Goal: Transaction & Acquisition: Purchase product/service

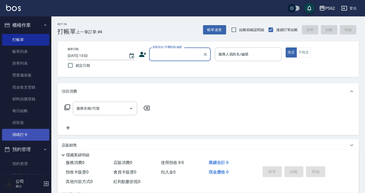
click at [25, 137] on link "掃碼打卡" at bounding box center [25, 135] width 47 height 12
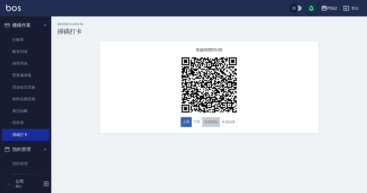
click at [216, 123] on button "休息開始" at bounding box center [211, 122] width 18 height 10
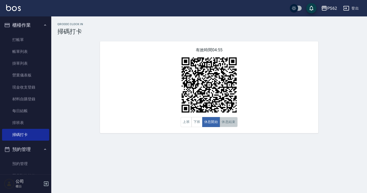
click at [225, 123] on button "休息結束" at bounding box center [229, 122] width 18 height 10
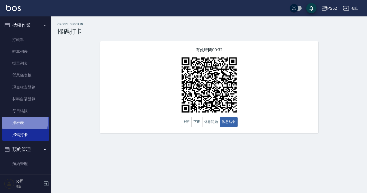
click at [16, 119] on link "排班表" at bounding box center [25, 123] width 47 height 12
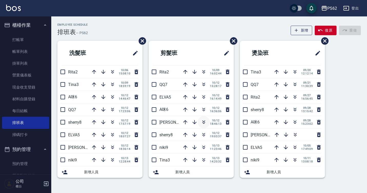
click at [204, 119] on icon "button" at bounding box center [204, 122] width 6 height 6
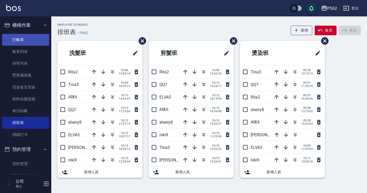
click at [18, 41] on link "打帳單" at bounding box center [25, 40] width 47 height 12
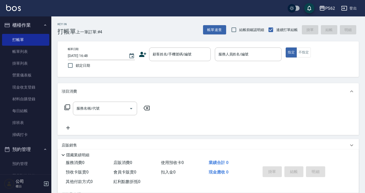
click at [162, 65] on div "帳單日期 2025/10/13 16:48 鎖定日期 顧客姓名/手機號碼/編號 顧客姓名/手機號碼/編號 服務人員姓名/編號 服務人員姓名/編號 指定 不指定" at bounding box center [208, 58] width 289 height 23
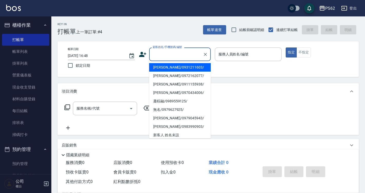
click at [177, 59] on input "顧客姓名/手機號碼/編號" at bounding box center [175, 54] width 49 height 9
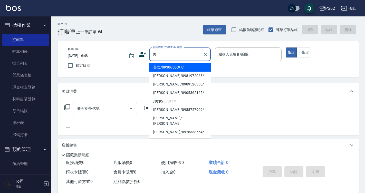
type input "美女/0930656697/"
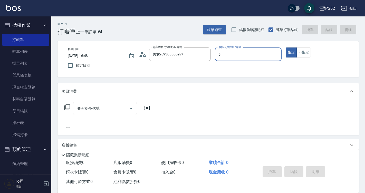
type input "ELVA-5"
type button "true"
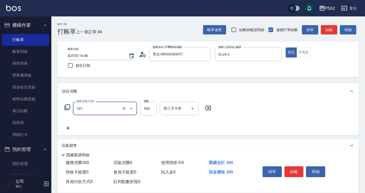
type input "洗髮(101)"
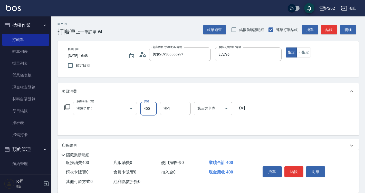
type input "400"
type input "浣熊-25"
click at [327, 32] on button "結帳" at bounding box center [329, 29] width 16 height 9
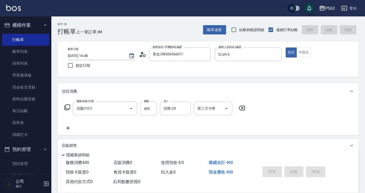
type input "2025/10/13 16:49"
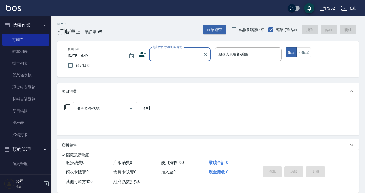
drag, startPoint x: 34, startPoint y: 138, endPoint x: 121, endPoint y: 147, distance: 86.9
click at [34, 139] on link "掃碼打卡" at bounding box center [25, 135] width 47 height 12
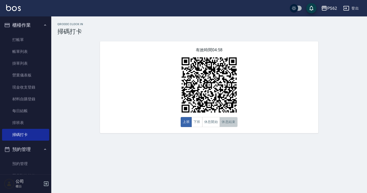
click at [228, 122] on button "休息結束" at bounding box center [229, 122] width 18 height 10
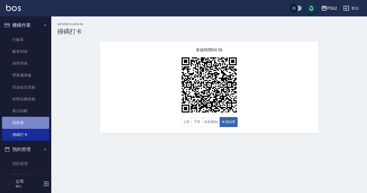
click at [31, 120] on link "排班表" at bounding box center [25, 123] width 47 height 12
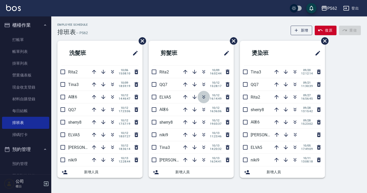
click at [204, 98] on icon "button" at bounding box center [204, 98] width 3 height 2
click at [354, 147] on div "洗髮班 Rita2 10/06 15:08:10 Tina3 10/09 18:59:19 A咪6 10/12 14:46:47 QQ7 10/12 17:2…" at bounding box center [206, 112] width 310 height 143
click at [356, 150] on div "洗髮班 Rita2 10/06 15:08:10 Tina3 10/09 18:59:19 A咪6 10/12 14:46:47 QQ7 10/12 17:2…" at bounding box center [206, 112] width 310 height 143
click at [113, 84] on icon "button" at bounding box center [113, 84] width 6 height 6
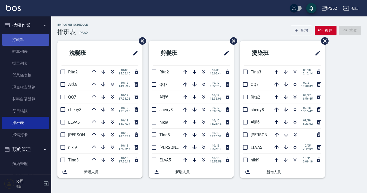
drag, startPoint x: 36, startPoint y: 37, endPoint x: 38, endPoint y: 41, distance: 4.1
click at [36, 37] on link "打帳單" at bounding box center [25, 40] width 47 height 12
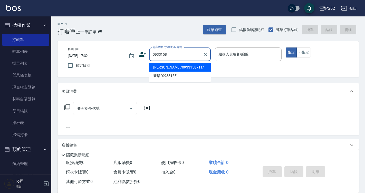
type input "龔力揚/0933158711/"
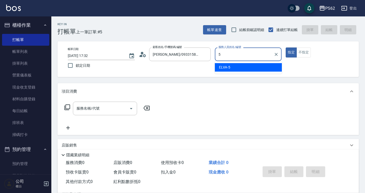
type input "5"
type button "true"
type input "ELVA-5"
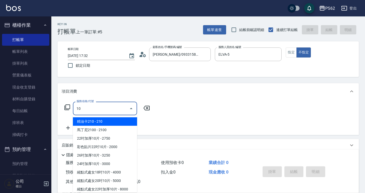
type input "1"
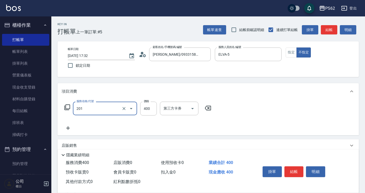
type input "洗剪400(201)"
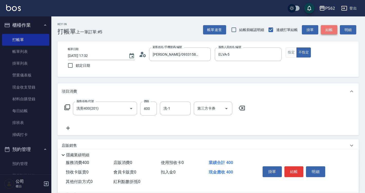
click at [325, 32] on button "結帳" at bounding box center [329, 29] width 16 height 9
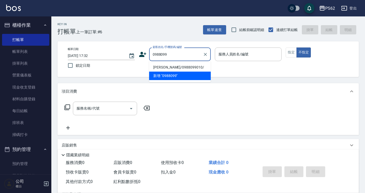
drag, startPoint x: 179, startPoint y: 67, endPoint x: 207, endPoint y: 59, distance: 29.3
click at [179, 67] on li "陳冠華/0988099010/" at bounding box center [180, 67] width 62 height 8
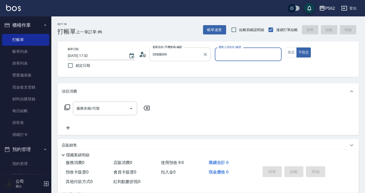
type input "陳冠華/0988099010/"
click at [237, 54] on input "服務人員姓名/編號" at bounding box center [248, 54] width 62 height 9
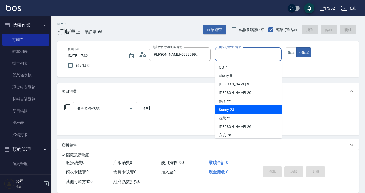
scroll to position [51, 0]
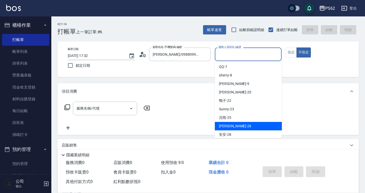
click at [232, 124] on div "小欣 -26" at bounding box center [248, 126] width 67 height 8
type input "小欣-26"
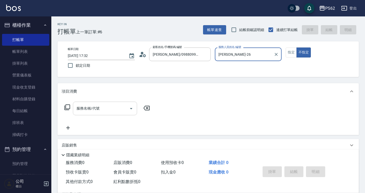
click at [91, 115] on div "服務名稱/代號 服務名稱/代號" at bounding box center [107, 116] width 91 height 29
click at [93, 115] on div "服務名稱/代號" at bounding box center [105, 109] width 64 height 14
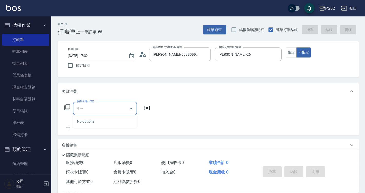
type input "ㄐ"
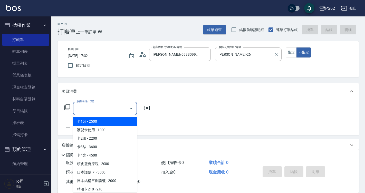
type input "ㄐ"
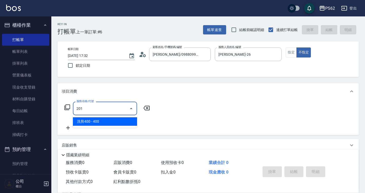
click at [116, 119] on span "洗剪400 - 400" at bounding box center [105, 121] width 64 height 8
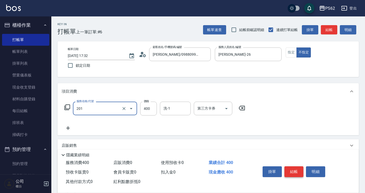
type input "洗剪400(201)"
click at [288, 169] on button "結帳" at bounding box center [293, 171] width 19 height 11
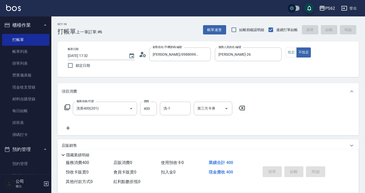
type input "2025/10/13 17:36"
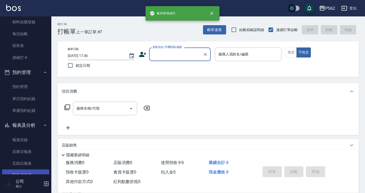
scroll to position [128, 0]
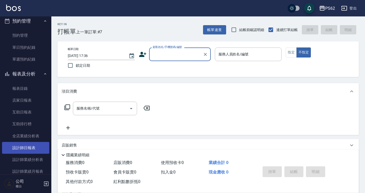
click at [35, 146] on link "設計師日報表" at bounding box center [25, 148] width 47 height 12
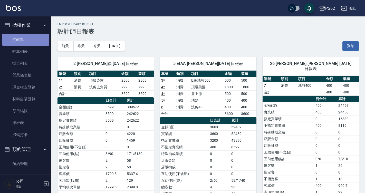
click at [43, 37] on link "打帳單" at bounding box center [25, 40] width 47 height 12
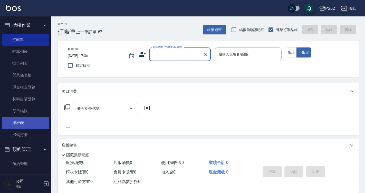
click at [27, 123] on link "排班表" at bounding box center [25, 123] width 47 height 12
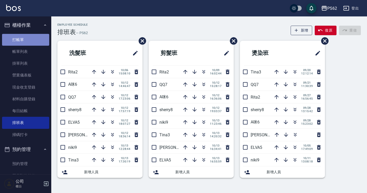
click at [28, 38] on link "打帳單" at bounding box center [25, 40] width 47 height 12
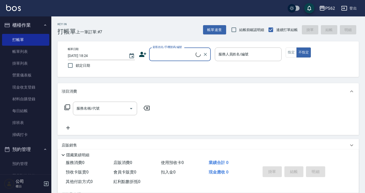
click at [167, 52] on input "顧客姓名/手機號碼/編號" at bounding box center [173, 54] width 44 height 9
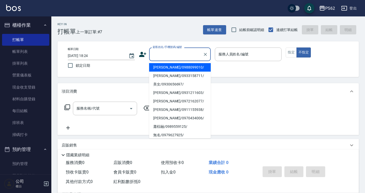
click at [143, 56] on icon at bounding box center [142, 54] width 7 height 5
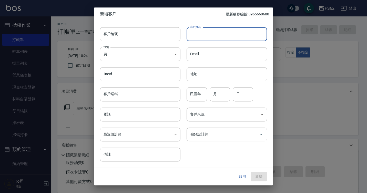
click at [207, 35] on input "客戶姓名" at bounding box center [227, 34] width 81 height 14
type input "瘤"
type input "[PERSON_NAME]"
click at [145, 119] on input "電話" at bounding box center [140, 115] width 81 height 14
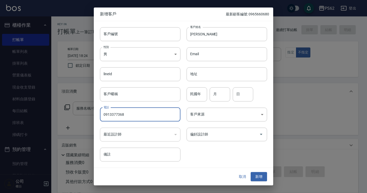
type input "0913377368"
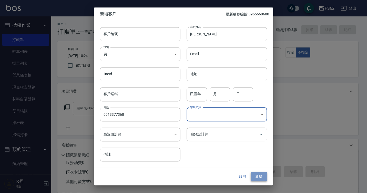
click at [257, 173] on button "新增" at bounding box center [259, 176] width 16 height 9
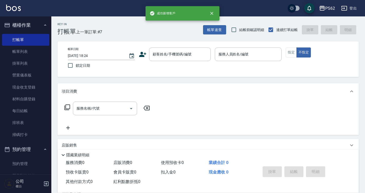
click at [182, 69] on div "帳單日期 2025/10/13 18:24 鎖定日期 顧客姓名/手機號碼/編號 顧客姓名/手機號碼/編號 服務人員姓名/編號 服務人員姓名/編號 指定 不指定" at bounding box center [208, 58] width 289 height 23
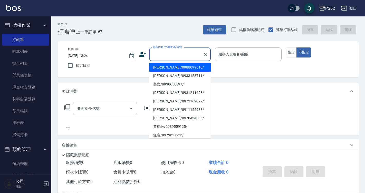
click at [187, 56] on input "顧客姓名/手機號碼/編號" at bounding box center [175, 54] width 49 height 9
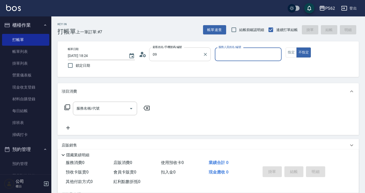
type input "[PERSON_NAME]/0913377368/"
click at [296, 47] on button "不指定" at bounding box center [303, 52] width 14 height 10
type button "false"
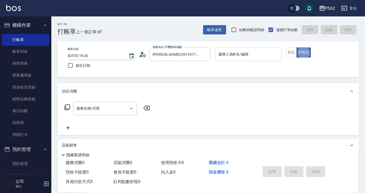
click at [238, 55] on input "服務人員姓名/編號" at bounding box center [248, 54] width 62 height 9
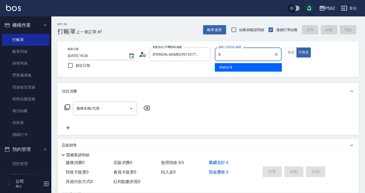
type input "sherry-8"
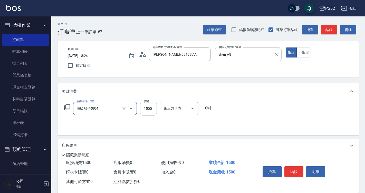
type input "頂級離子(804)"
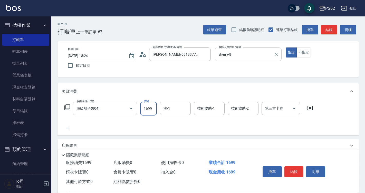
type input "1699"
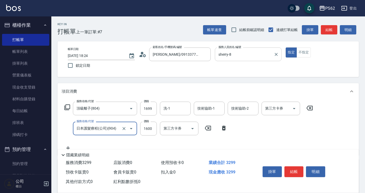
type input "日本護髮療程(公司)(904)"
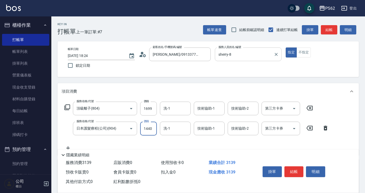
type input "1440"
click at [294, 166] on button "結帳" at bounding box center [293, 171] width 19 height 11
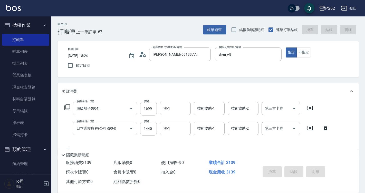
type input "2025/10/13 18:25"
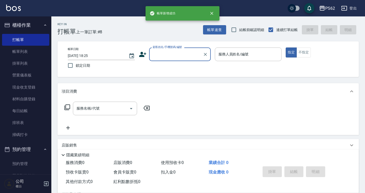
click at [173, 56] on input "顧客姓名/手機號碼/編號" at bounding box center [175, 54] width 49 height 9
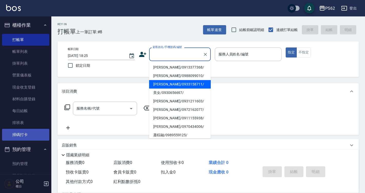
drag, startPoint x: 15, startPoint y: 138, endPoint x: 20, endPoint y: 138, distance: 4.4
click at [15, 138] on link "掃碼打卡" at bounding box center [25, 135] width 47 height 12
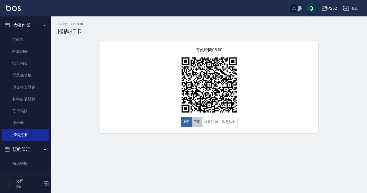
click at [201, 125] on button "下班" at bounding box center [197, 122] width 11 height 10
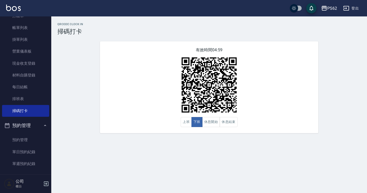
scroll to position [77, 0]
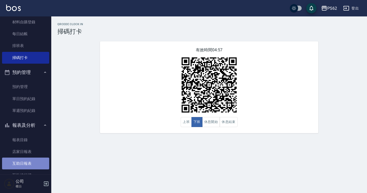
click at [28, 159] on link "互助日報表" at bounding box center [25, 164] width 47 height 12
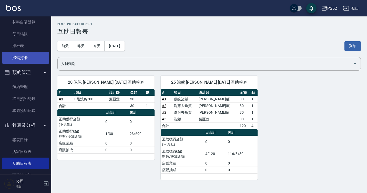
click at [32, 55] on link "掃碼打卡" at bounding box center [25, 58] width 47 height 12
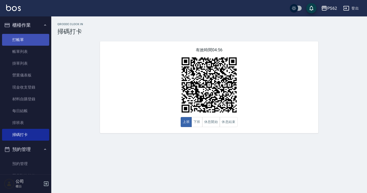
drag, startPoint x: 23, startPoint y: 43, endPoint x: 23, endPoint y: 40, distance: 3.4
click at [23, 42] on link "打帳單" at bounding box center [25, 40] width 47 height 12
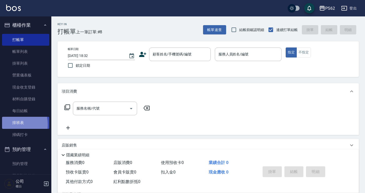
click at [12, 124] on link "排班表" at bounding box center [25, 123] width 47 height 12
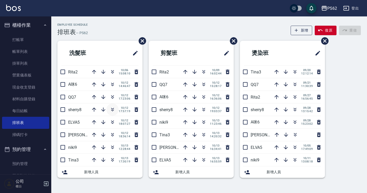
click at [115, 110] on icon "button" at bounding box center [113, 109] width 6 height 6
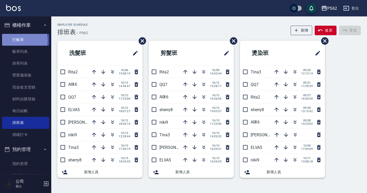
click at [18, 40] on link "打帳單" at bounding box center [25, 40] width 47 height 12
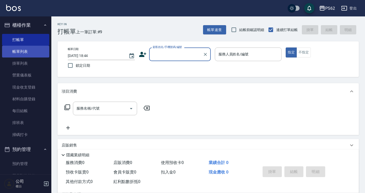
drag, startPoint x: 38, startPoint y: 51, endPoint x: 0, endPoint y: 5, distance: 59.8
click at [38, 51] on link "帳單列表" at bounding box center [25, 52] width 47 height 12
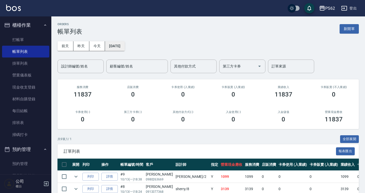
click at [115, 47] on button "[DATE]" at bounding box center [115, 45] width 20 height 9
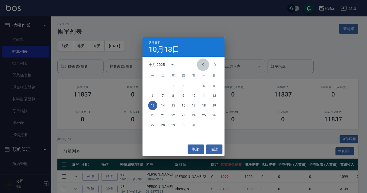
click at [204, 62] on icon "Previous month" at bounding box center [203, 65] width 6 height 6
click at [206, 115] on button "21" at bounding box center [204, 115] width 9 height 9
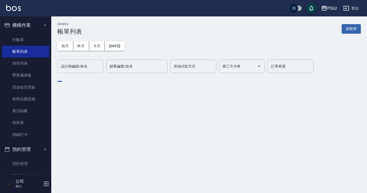
click at [85, 64] on div "設計師編號/姓名 設計師編號/姓名" at bounding box center [80, 67] width 46 height 14
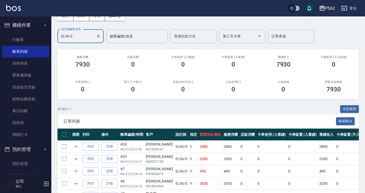
scroll to position [63, 0]
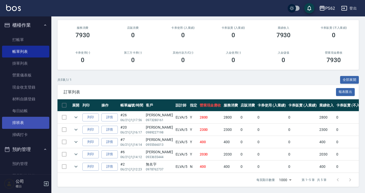
type input "ELVA-5"
click at [30, 122] on link "排班表" at bounding box center [25, 123] width 47 height 12
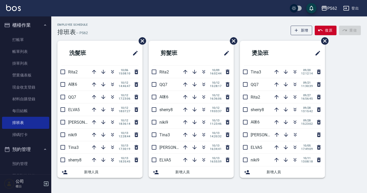
click at [169, 84] on p "QQ7" at bounding box center [170, 84] width 20 height 5
click at [22, 28] on button "櫃檯作業" at bounding box center [25, 24] width 47 height 13
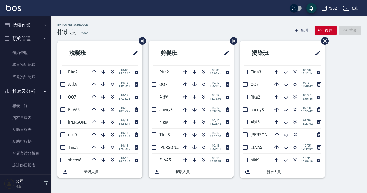
drag, startPoint x: 25, startPoint y: 22, endPoint x: 25, endPoint y: 26, distance: 4.9
click at [25, 21] on button "櫃檯作業" at bounding box center [25, 24] width 47 height 13
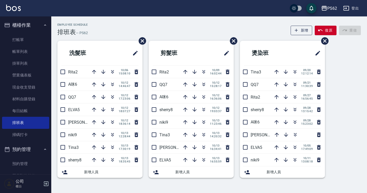
click at [24, 33] on ul "打帳單 帳單列表 掛單列表 營業儀表板 現金收支登錄 材料自購登錄 每日結帳 排班表 掃碼打卡" at bounding box center [25, 87] width 47 height 111
click at [25, 34] on link "打帳單" at bounding box center [25, 40] width 47 height 12
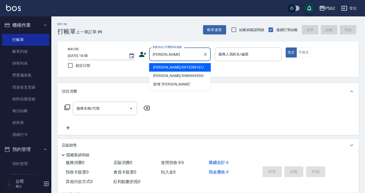
type input "曾欣玉/0973280161/"
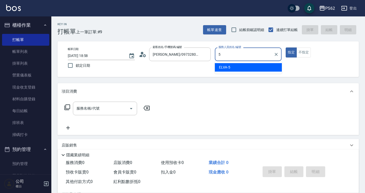
type input "ELVA-5"
type button "true"
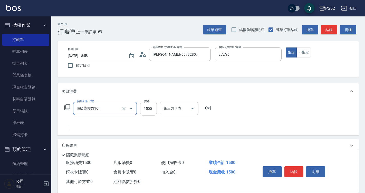
type input "頂級染髮(316)"
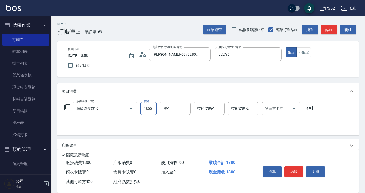
type input "1800"
type input "浣熊-25"
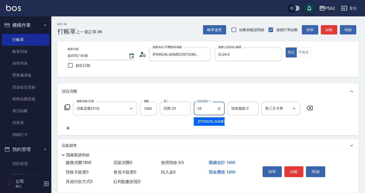
type input "浣熊-25"
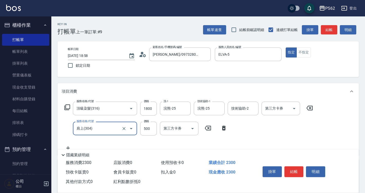
type input "肩上(304)"
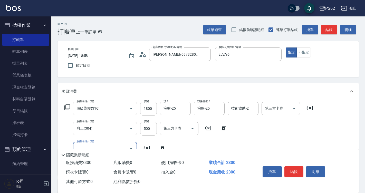
type input "ㄐ"
type input "頂級溫塑(310)"
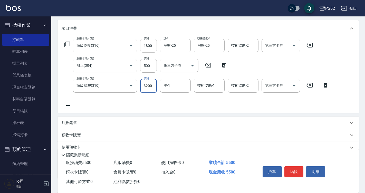
scroll to position [77, 0]
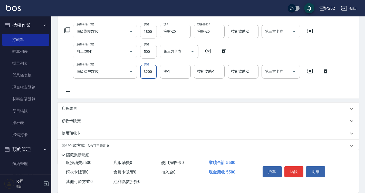
type input "3200"
type input "浣熊-25"
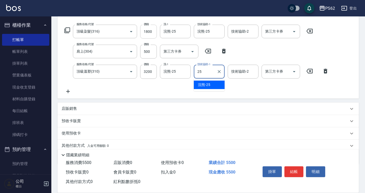
type input "浣熊-25"
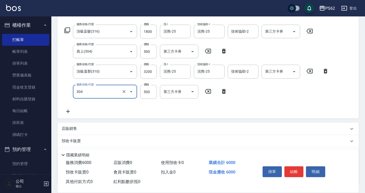
type input "肩上(304)"
click at [196, 113] on div "服務名稱/代號 頂級染髮(316) 服務名稱/代號 價格 1800 價格 洗-1 浣熊-25 洗-1 技術協助-1 浣熊-25 技術協助-1 技術協助-2 技…" at bounding box center [197, 70] width 270 height 90
click at [150, 33] on input "1800" at bounding box center [148, 32] width 17 height 14
type input "2800"
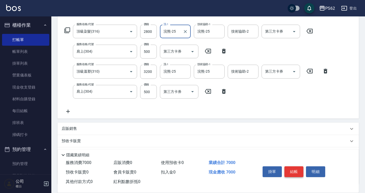
click at [286, 170] on button "結帳" at bounding box center [293, 171] width 19 height 11
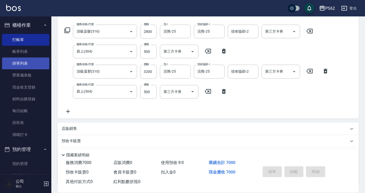
type input "2025/10/13 18:59"
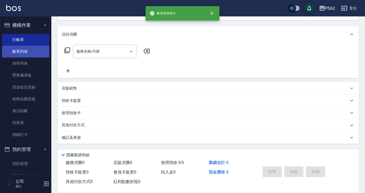
scroll to position [0, 0]
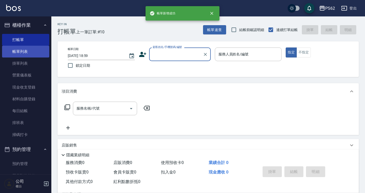
click at [24, 51] on link "帳單列表" at bounding box center [25, 52] width 47 height 12
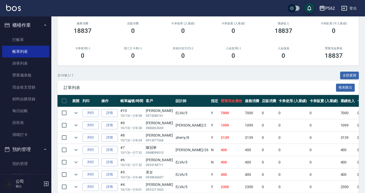
scroll to position [103, 0]
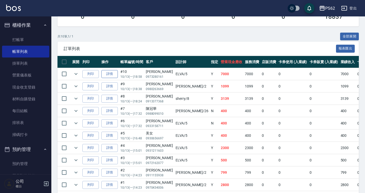
click at [109, 72] on link "詳情" at bounding box center [109, 74] width 16 height 8
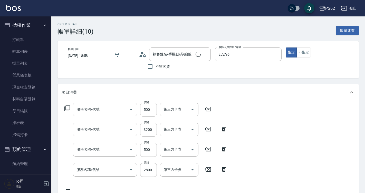
type input "2025/10/13 18:58"
type input "ELVA-5"
click at [143, 52] on circle at bounding box center [142, 53] width 3 height 3
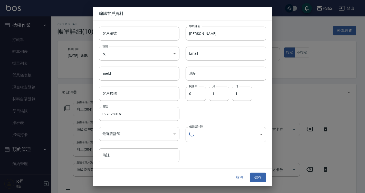
type input "曾欣玉/0973280161/"
type input "肩上(304)"
type input "頂級溫塑(310)"
type input "肩上(304)"
type input "頂級染髮(316)"
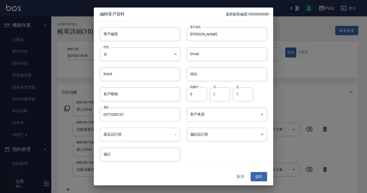
click at [49, 53] on div at bounding box center [183, 96] width 367 height 193
click at [244, 174] on button "取消" at bounding box center [240, 176] width 16 height 9
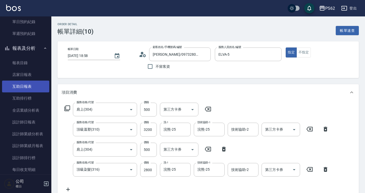
scroll to position [228, 0]
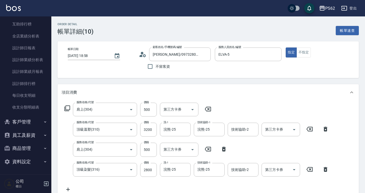
click at [23, 118] on button "客戶管理" at bounding box center [25, 121] width 47 height 13
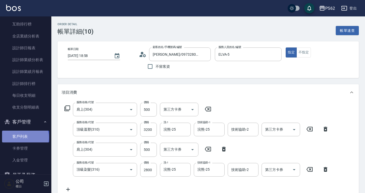
click at [25, 137] on link "客戶列表" at bounding box center [25, 137] width 47 height 12
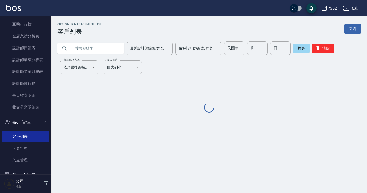
click at [83, 54] on input "text" at bounding box center [96, 48] width 48 height 14
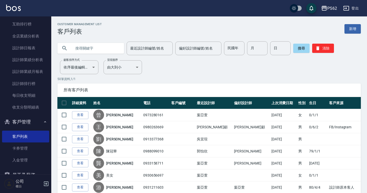
click at [83, 54] on input "text" at bounding box center [96, 48] width 48 height 14
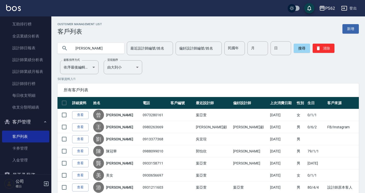
type input "曾欣"
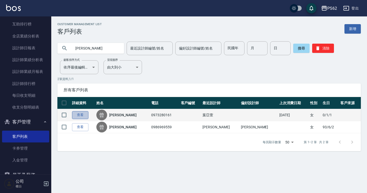
click at [86, 113] on link "查看" at bounding box center [80, 115] width 16 height 8
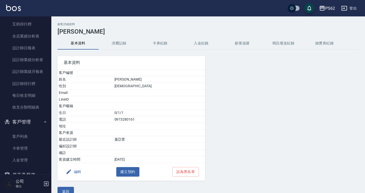
click at [130, 42] on button "消費記錄" at bounding box center [119, 43] width 41 height 12
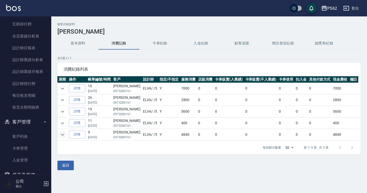
click at [63, 134] on icon "expand row" at bounding box center [62, 135] width 3 height 2
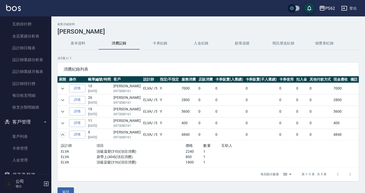
scroll to position [10, 0]
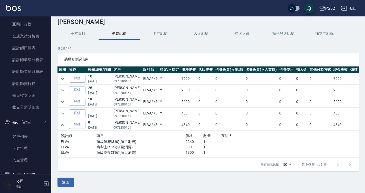
click at [59, 104] on td at bounding box center [62, 101] width 10 height 11
click at [61, 101] on icon "expand row" at bounding box center [63, 102] width 6 height 6
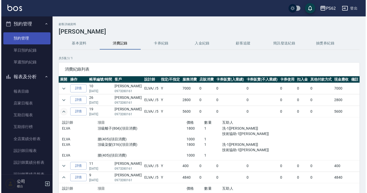
scroll to position [0, 0]
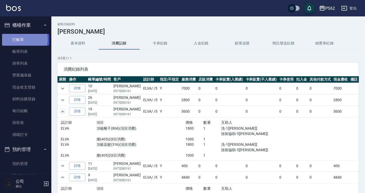
click at [21, 39] on link "打帳單" at bounding box center [25, 40] width 47 height 12
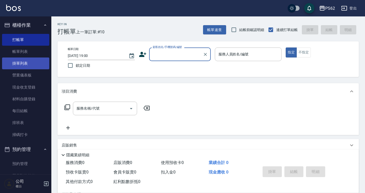
click at [43, 59] on link "掛單列表" at bounding box center [25, 63] width 47 height 12
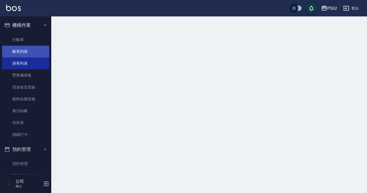
click at [40, 57] on html "PS62 登出 櫃檯作業 打帳單 帳單列表 掛單列表 營業儀表板 現金收支登錄 材料自購登錄 每日結帳 排班表 掃碼打卡 預約管理 預約管理 單日預約紀錄 單…" at bounding box center [183, 96] width 367 height 193
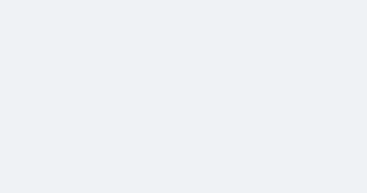
click at [40, 0] on html at bounding box center [183, 0] width 367 height 0
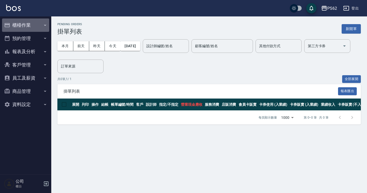
click at [28, 24] on button "櫃檯作業" at bounding box center [25, 24] width 47 height 13
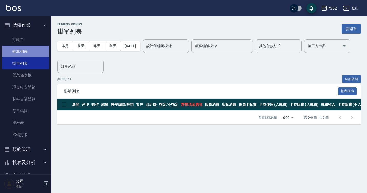
click at [29, 48] on link "帳單列表" at bounding box center [25, 52] width 47 height 12
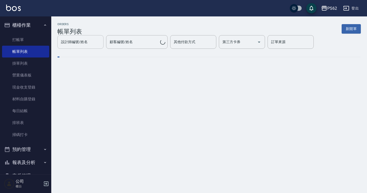
click at [77, 46] on input "設計師編號/姓名" at bounding box center [81, 41] width 42 height 9
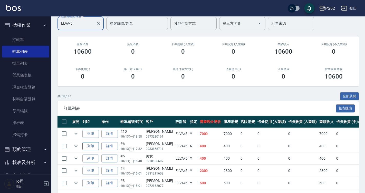
scroll to position [63, 0]
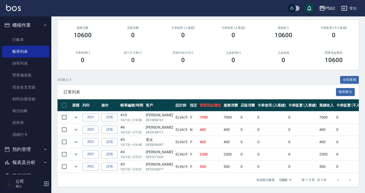
type input "ELVA-5"
click at [174, 111] on td "ELVA /5" at bounding box center [181, 117] width 14 height 12
click at [174, 124] on td "ELVA /5" at bounding box center [181, 130] width 14 height 12
click at [108, 113] on link "詳情" at bounding box center [109, 117] width 16 height 8
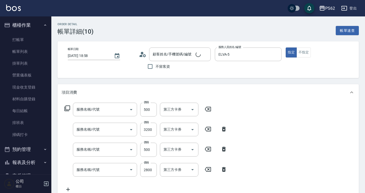
type input "2025/10/13 18:58"
type input "ELVA-5"
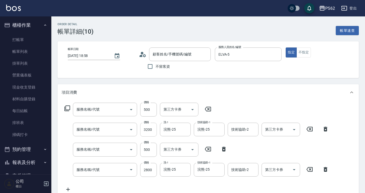
type input "肩上(304)"
type input "頂級溫塑(310)"
type input "肩上(304)"
type input "頂級染髮(316)"
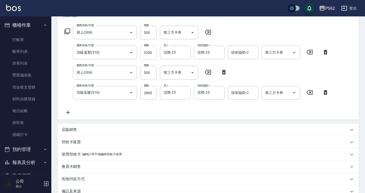
type input "曾欣玉/0973280161/"
click at [149, 92] on input "2800" at bounding box center [148, 93] width 17 height 14
type input "2520"
click at [143, 54] on input "3200" at bounding box center [148, 53] width 17 height 14
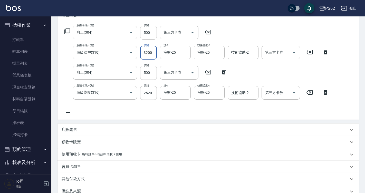
click at [143, 54] on input "3200" at bounding box center [148, 53] width 17 height 14
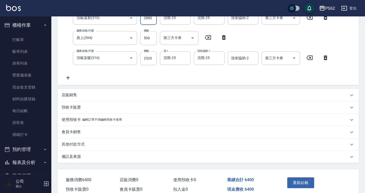
scroll to position [137, 0]
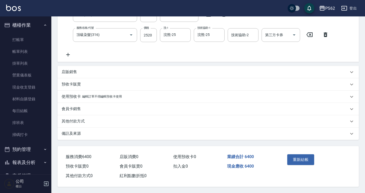
type input "2880"
click at [287, 157] on div "重新結帳" at bounding box center [300, 163] width 31 height 22
click at [294, 157] on button "重新結帳" at bounding box center [300, 159] width 27 height 11
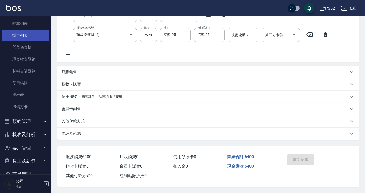
scroll to position [0, 0]
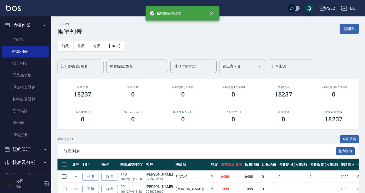
click at [65, 71] on input "設計師編號/姓名" at bounding box center [81, 66] width 42 height 9
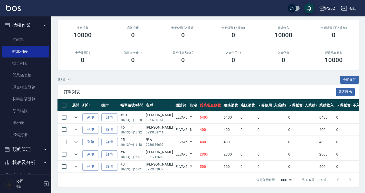
scroll to position [63, 0]
type input "ELVA-5"
click at [15, 137] on link "掃碼打卡" at bounding box center [25, 135] width 47 height 12
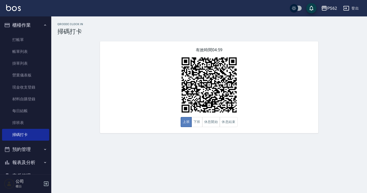
click at [190, 124] on button "上班" at bounding box center [186, 122] width 11 height 10
drag, startPoint x: 214, startPoint y: 124, endPoint x: 205, endPoint y: 122, distance: 9.2
click at [214, 124] on button "休息開始" at bounding box center [211, 122] width 18 height 10
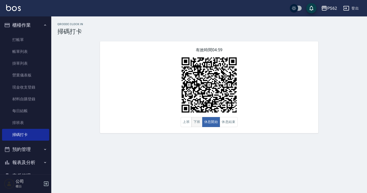
click at [198, 122] on button "下班" at bounding box center [197, 122] width 11 height 10
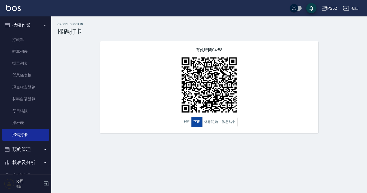
click at [198, 122] on button "下班" at bounding box center [197, 122] width 11 height 10
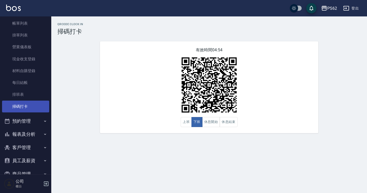
scroll to position [54, 0]
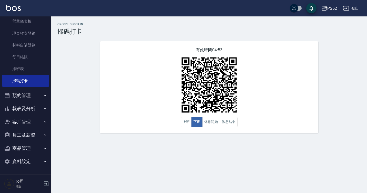
click at [30, 110] on button "報表及分析" at bounding box center [25, 108] width 47 height 13
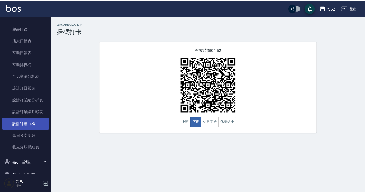
scroll to position [131, 0]
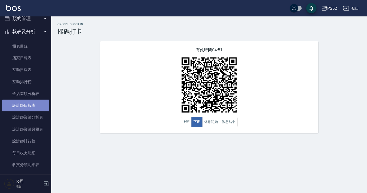
click at [27, 103] on link "設計師日報表" at bounding box center [25, 106] width 47 height 12
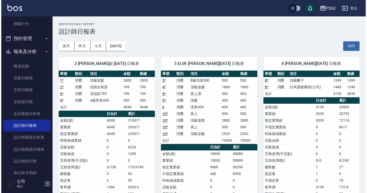
scroll to position [80, 0]
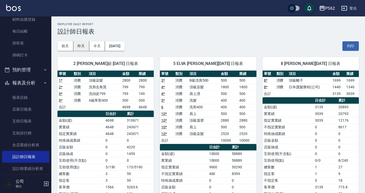
click at [79, 50] on button "昨天" at bounding box center [81, 45] width 16 height 9
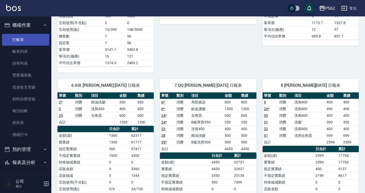
click at [36, 42] on link "打帳單" at bounding box center [25, 40] width 47 height 12
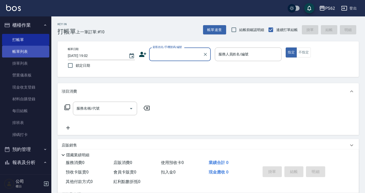
click at [14, 54] on link "帳單列表" at bounding box center [25, 52] width 47 height 12
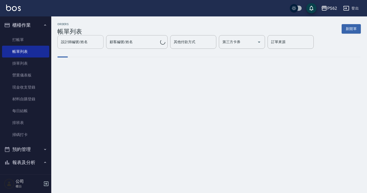
click at [77, 44] on div "設計師編號/姓名 設計師編號/姓名 顧客編號/姓名 顧客編號/姓名 其他付款方式 其他付款方式 第三方卡券 第三方卡券 訂單來源 訂單來源" at bounding box center [209, 42] width 304 height 14
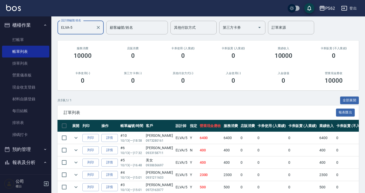
scroll to position [63, 0]
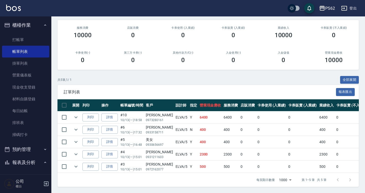
type input "ELVA-5"
click at [160, 162] on div "[PERSON_NAME]" at bounding box center [159, 164] width 27 height 5
click at [160, 155] on p "0931211603" at bounding box center [159, 157] width 27 height 5
click at [174, 137] on td "ELVA /5" at bounding box center [181, 142] width 14 height 12
click at [174, 136] on td "ELVA /5" at bounding box center [181, 142] width 14 height 12
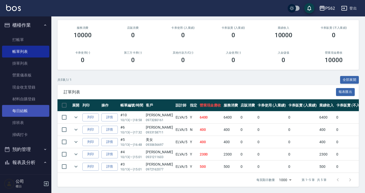
click at [25, 115] on link "每日結帳" at bounding box center [25, 111] width 47 height 12
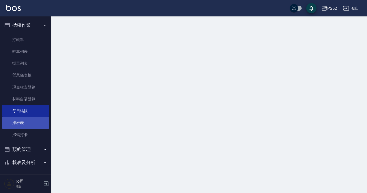
click at [29, 119] on link "排班表" at bounding box center [25, 123] width 47 height 12
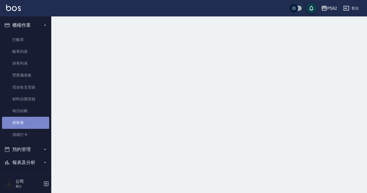
click at [29, 119] on link "排班表" at bounding box center [25, 123] width 47 height 12
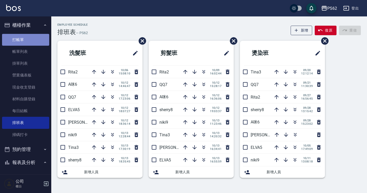
click at [39, 41] on link "打帳單" at bounding box center [25, 40] width 47 height 12
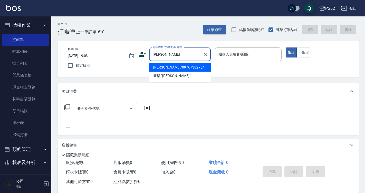
click at [168, 70] on li "林珈弘/0976738276/" at bounding box center [180, 67] width 62 height 8
type input "林珈弘/0976738276/"
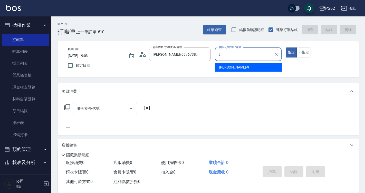
type input "niki-9"
type button "true"
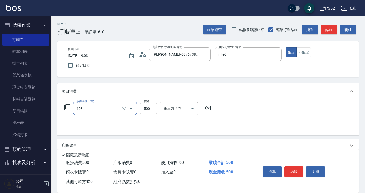
type input "B級洗剪500(103)"
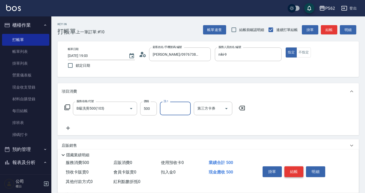
click at [289, 174] on button "結帳" at bounding box center [293, 171] width 19 height 11
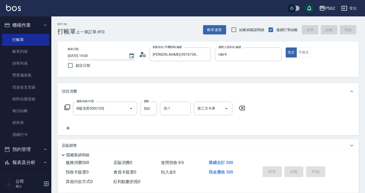
type input "2025/10/13 19:06"
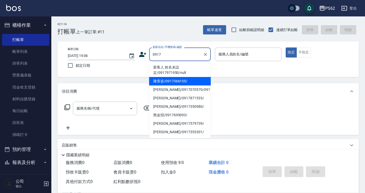
click at [176, 80] on li "陳萱姿/0917366155/" at bounding box center [180, 81] width 62 height 8
type input "陳萱姿/0917366155/"
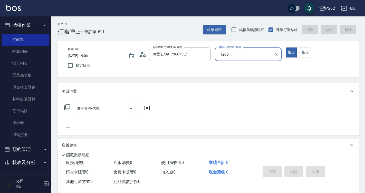
click at [286, 47] on button "指定" at bounding box center [291, 52] width 11 height 10
type input "niki-9"
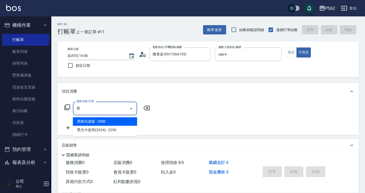
click at [98, 122] on span "黑曜光護髮 - 2000" at bounding box center [105, 121] width 64 height 8
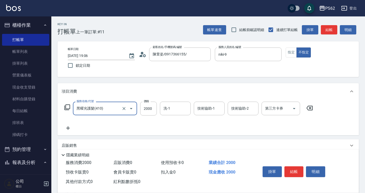
type input "黑曜光護髮(410)"
click at [69, 125] on icon at bounding box center [68, 128] width 13 height 6
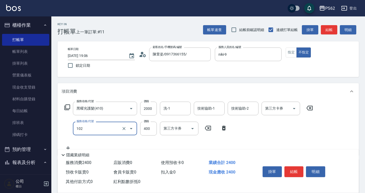
type input "精油洗髮(102)"
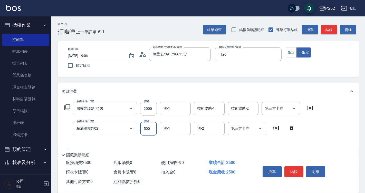
type input "500"
click at [177, 108] on input "洗-1" at bounding box center [175, 108] width 26 height 9
type input "浣熊-25"
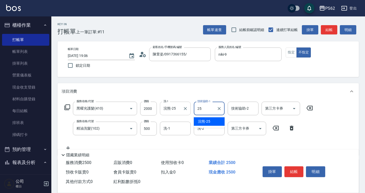
type input "浣熊-25"
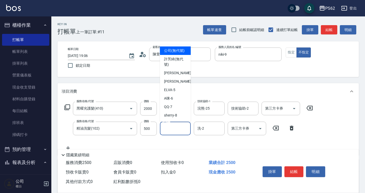
click at [171, 130] on input "洗-1" at bounding box center [175, 128] width 26 height 9
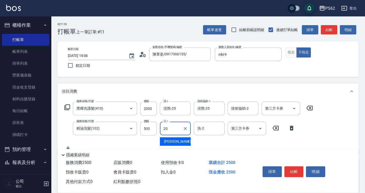
type input "佩佩-20"
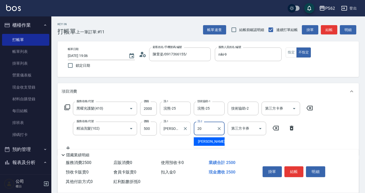
type input "佩佩-20"
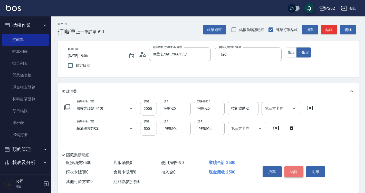
click at [292, 168] on button "結帳" at bounding box center [293, 171] width 19 height 11
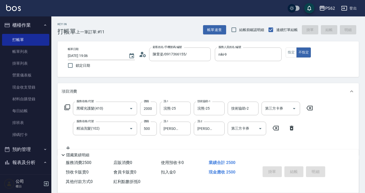
type input "2025/10/13 19:07"
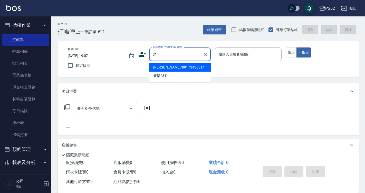
type input "3"
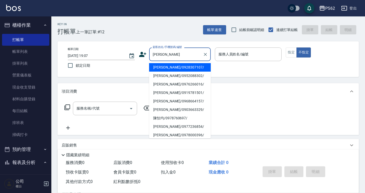
click at [168, 82] on li "陳怡純/0976266016/" at bounding box center [180, 84] width 62 height 8
type input "陳怡純/0976266016/"
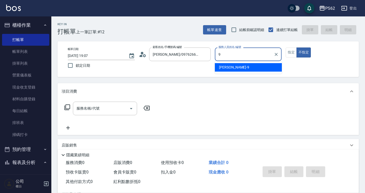
type input "niki-9"
type button "false"
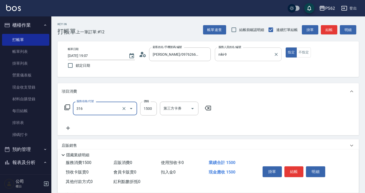
type input "頂級染髮(316)"
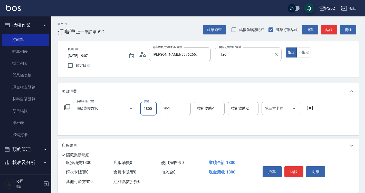
type input "1800"
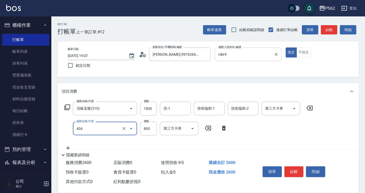
type input "肩帶上(404)"
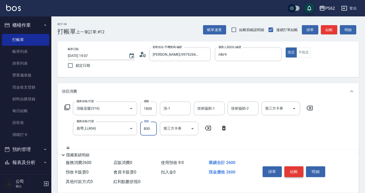
click at [292, 166] on button "結帳" at bounding box center [293, 171] width 19 height 11
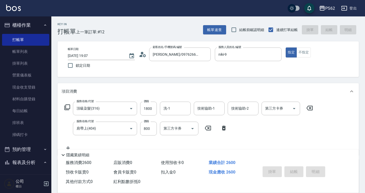
type input "2025/10/13 19:08"
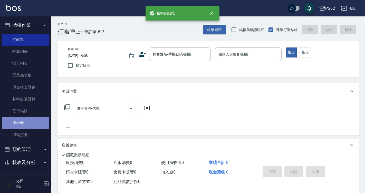
click at [27, 127] on link "排班表" at bounding box center [25, 123] width 47 height 12
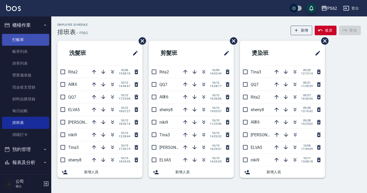
click at [21, 41] on link "打帳單" at bounding box center [25, 40] width 47 height 12
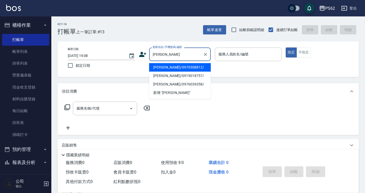
click at [172, 69] on li "張立翼/0970308812/" at bounding box center [180, 67] width 62 height 8
type input "張立翼/0970308812/"
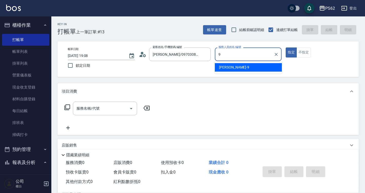
type input "niki-9"
type button "true"
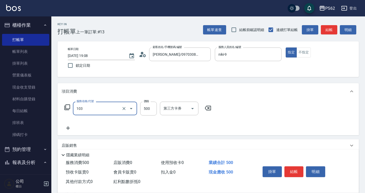
type input "B級洗剪500(103)"
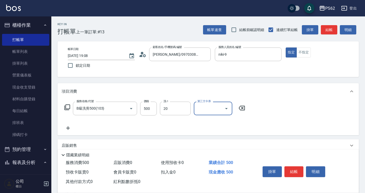
type input "佩佩-20"
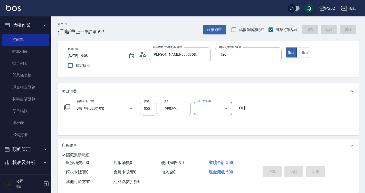
type input "2025/10/13 19:09"
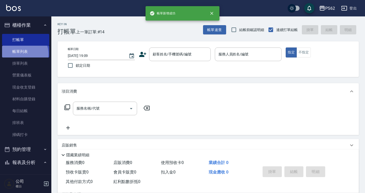
click at [21, 54] on link "帳單列表" at bounding box center [25, 52] width 47 height 12
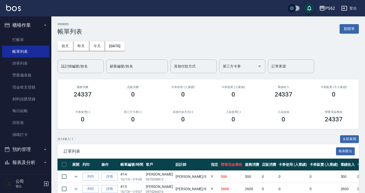
scroll to position [77, 0]
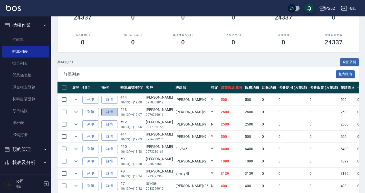
click at [117, 112] on link "詳情" at bounding box center [109, 112] width 16 height 8
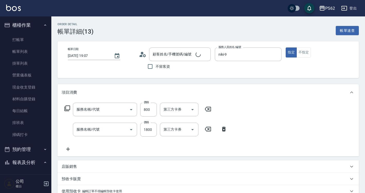
type input "2025/10/13 19:07"
type input "niki-9"
type input "陳怡純/0976266016/"
type input "肩帶上(404)"
type input "頂級染髮(316)"
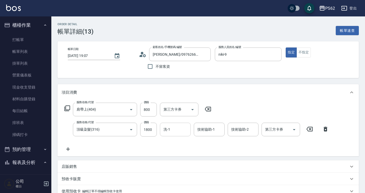
click at [169, 133] on input "洗-1" at bounding box center [175, 129] width 26 height 9
type input "佩佩-20"
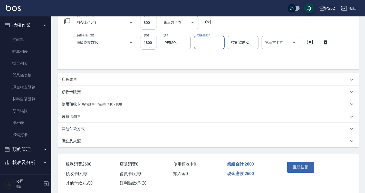
scroll to position [97, 0]
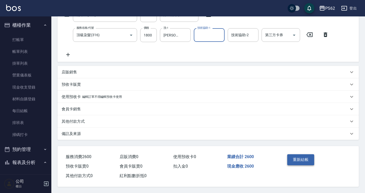
click at [303, 155] on button "重新結帳" at bounding box center [300, 159] width 27 height 11
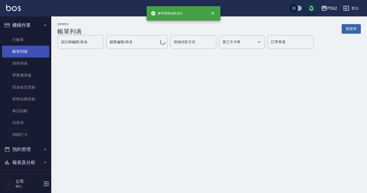
click at [23, 50] on link "帳單列表" at bounding box center [25, 52] width 47 height 12
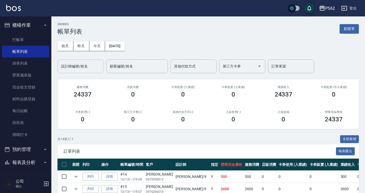
click at [81, 72] on div "設計師編號/姓名" at bounding box center [80, 67] width 46 height 14
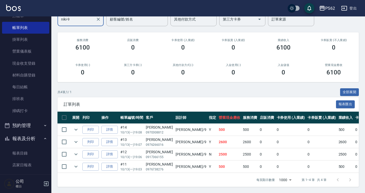
scroll to position [51, 0]
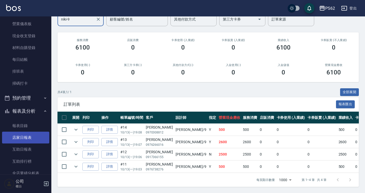
type input "niki-9"
click at [34, 137] on link "店家日報表" at bounding box center [25, 138] width 47 height 12
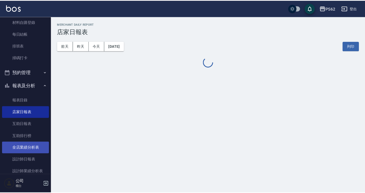
scroll to position [103, 0]
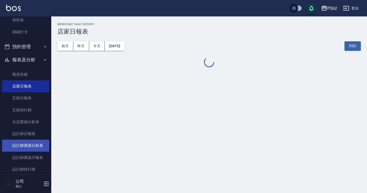
click at [23, 140] on link "設計師業績分析表" at bounding box center [25, 146] width 47 height 12
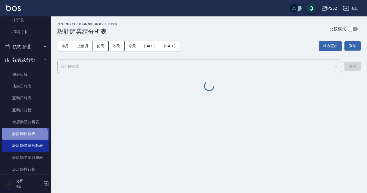
click at [23, 136] on link "設計師日報表" at bounding box center [25, 134] width 47 height 12
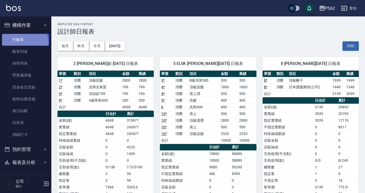
click at [22, 43] on link "打帳單" at bounding box center [25, 40] width 47 height 12
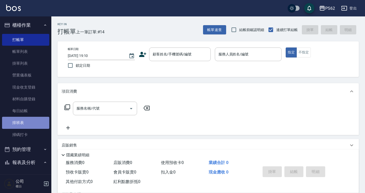
click at [35, 125] on link "排班表" at bounding box center [25, 123] width 47 height 12
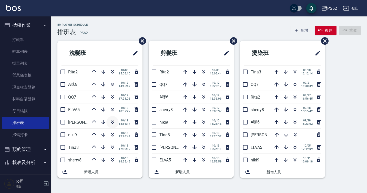
click at [112, 123] on icon "button" at bounding box center [113, 122] width 6 height 6
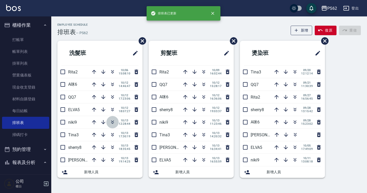
click at [113, 122] on icon "button" at bounding box center [112, 121] width 3 height 2
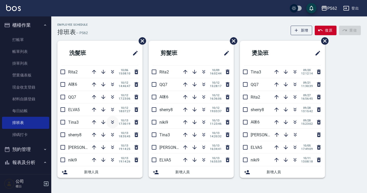
click at [112, 121] on icon "button" at bounding box center [113, 122] width 6 height 6
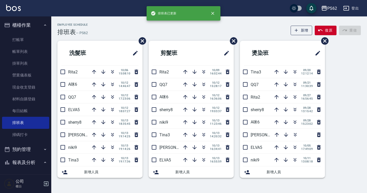
click at [112, 121] on icon "button" at bounding box center [113, 122] width 6 height 6
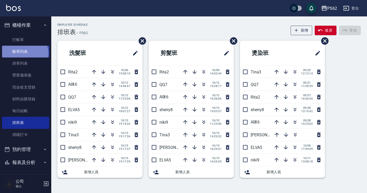
click at [24, 54] on link "帳單列表" at bounding box center [25, 52] width 47 height 12
click at [24, 53] on link "帳單列表" at bounding box center [25, 52] width 47 height 12
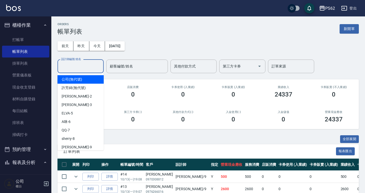
click at [89, 66] on input "設計師編號/姓名" at bounding box center [81, 66] width 42 height 9
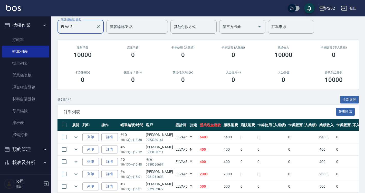
scroll to position [63, 0]
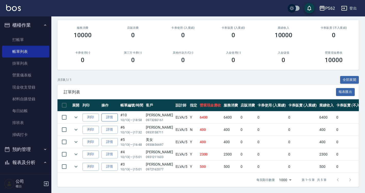
type input "ELVA-5"
click at [112, 117] on link "詳情" at bounding box center [109, 117] width 16 height 8
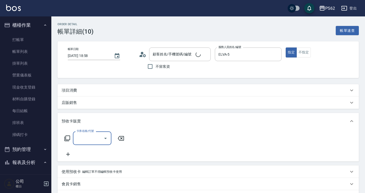
type input "2025/10/13 18:58"
type input "ELVA-5"
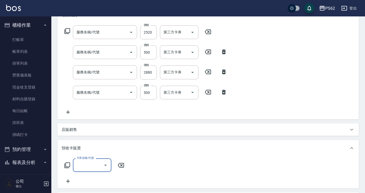
type input "曾欣玉/0973280161/"
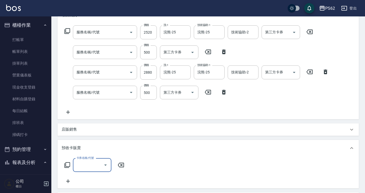
type input "頂級染髮(316)"
type input "肩上(304)"
type input "頂級溫塑(310)"
type input "肩上(304)"
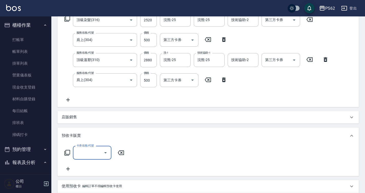
scroll to position [180, 0]
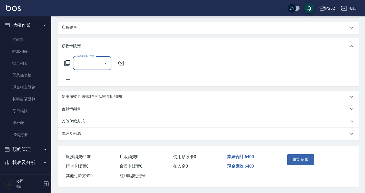
click at [73, 116] on div "其他付款方式" at bounding box center [207, 121] width 301 height 12
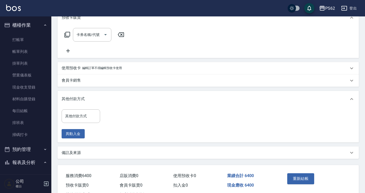
scroll to position [226, 0]
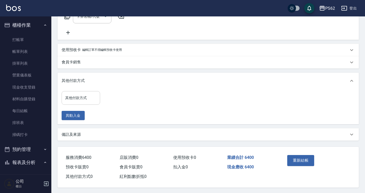
click at [81, 99] on input "其他付款方式" at bounding box center [81, 97] width 34 height 9
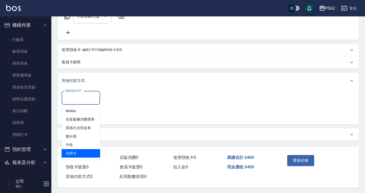
drag, startPoint x: 69, startPoint y: 151, endPoint x: 79, endPoint y: 136, distance: 18.4
click at [69, 151] on span "信用卡" at bounding box center [81, 153] width 38 height 8
type input "信用卡"
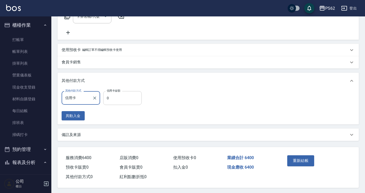
click at [110, 101] on input "0" at bounding box center [122, 98] width 38 height 14
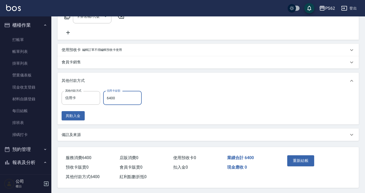
type input "6400"
click at [295, 167] on div "重新結帳" at bounding box center [300, 164] width 31 height 22
click at [297, 164] on button "重新結帳" at bounding box center [300, 160] width 27 height 11
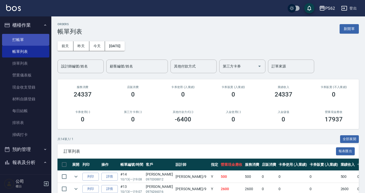
click at [12, 41] on link "打帳單" at bounding box center [25, 40] width 47 height 12
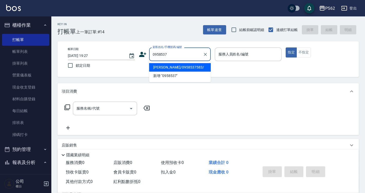
click at [170, 65] on li "蔡宇捷/0958537583/" at bounding box center [180, 67] width 62 height 8
drag, startPoint x: 196, startPoint y: 55, endPoint x: 132, endPoint y: 58, distance: 64.2
click at [132, 58] on div "帳單日期 2025/10/13 19:27 鎖定日期 顧客姓名/手機號碼/編號 蔡宇捷/0958537583/ 顧客姓名/手機號碼/編號 服務人員姓名/編號 …" at bounding box center [208, 58] width 289 height 23
click at [179, 52] on input "0958537555" at bounding box center [175, 54] width 49 height 9
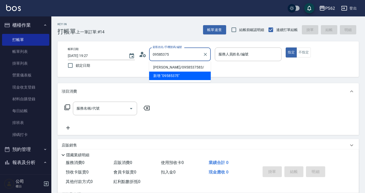
click at [181, 66] on li "蔡宇捷/0958537583/" at bounding box center [180, 67] width 62 height 8
type input "蔡宇捷/0958537583/"
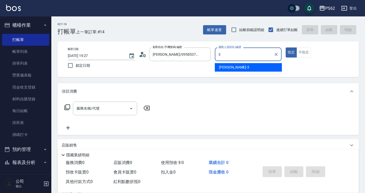
type input "Tina-3"
type button "true"
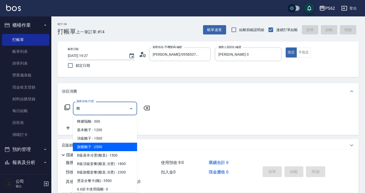
click at [124, 149] on span "旗艦離子 - 2500" at bounding box center [105, 147] width 64 height 8
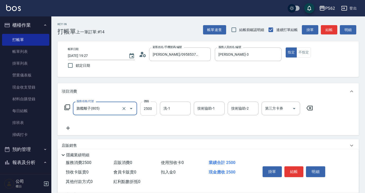
type input "旗艦離子(805)"
click at [150, 111] on input "2500" at bounding box center [148, 109] width 17 height 14
type input "3800"
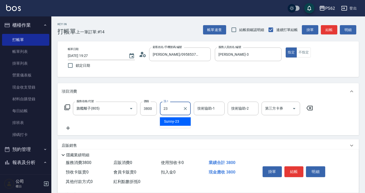
type input "Sunny-23"
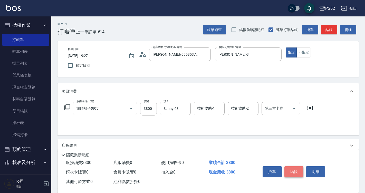
click at [297, 170] on button "結帳" at bounding box center [293, 171] width 19 height 11
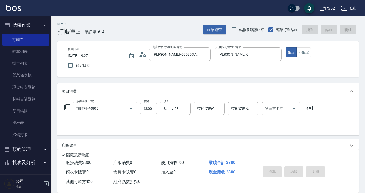
type input "2025/10/13 19:28"
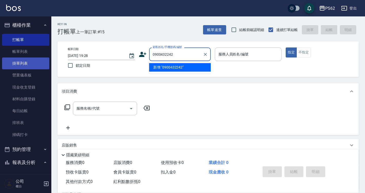
drag, startPoint x: 68, startPoint y: 59, endPoint x: 32, endPoint y: 60, distance: 35.9
click at [32, 60] on div "PS62 登出 櫃檯作業 打帳單 帳單列表 掛單列表 營業儀表板 現金收支登錄 材料自購登錄 每日結帳 排班表 掃碼打卡 預約管理 預約管理 單日預約紀錄 單…" at bounding box center [182, 125] width 365 height 250
type input "0900432242"
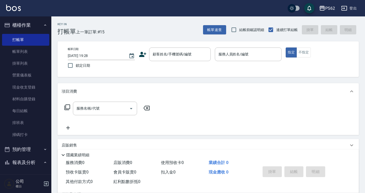
click at [141, 53] on icon at bounding box center [142, 54] width 7 height 5
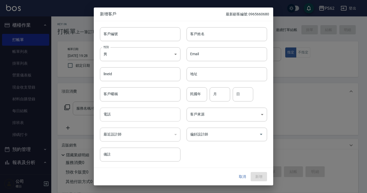
click at [140, 109] on input "電話" at bounding box center [140, 115] width 81 height 14
paste input "0900432242"
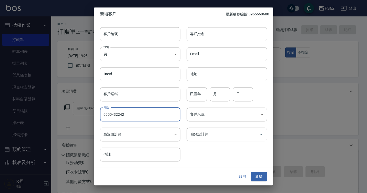
type input "0900432242"
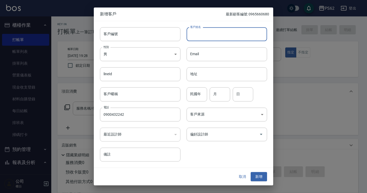
click at [204, 38] on input "客戶姓名" at bounding box center [227, 34] width 81 height 14
paste input "0900432242"
type input "0900432242"
drag, startPoint x: 261, startPoint y: 178, endPoint x: 241, endPoint y: 162, distance: 25.5
click at [261, 178] on button "新增" at bounding box center [259, 176] width 16 height 9
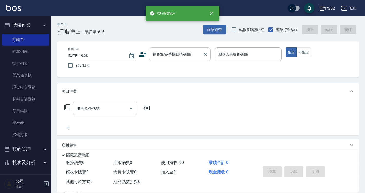
click at [174, 58] on input "顧客姓名/手機號碼/編號" at bounding box center [175, 54] width 49 height 9
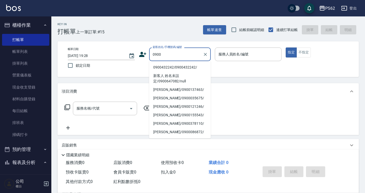
click at [173, 67] on li "0900432242/0900432242/" at bounding box center [180, 67] width 62 height 8
type input "0900432242/0900432242/"
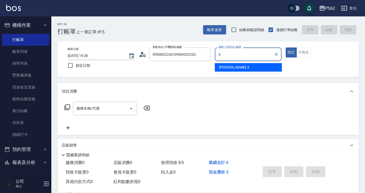
type input "Tina-3"
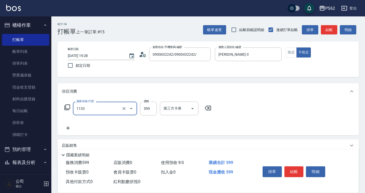
type input "7"
type input "洗剪去角質(1133)"
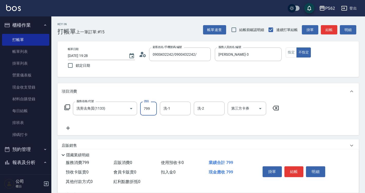
type input "799"
type input "Sunny-23"
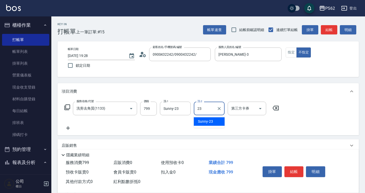
type input "Sunny-23"
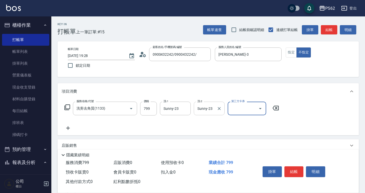
click at [217, 107] on icon "Clear" at bounding box center [219, 108] width 5 height 5
drag, startPoint x: 288, startPoint y: 169, endPoint x: 283, endPoint y: 164, distance: 7.3
click at [288, 168] on button "結帳" at bounding box center [293, 171] width 19 height 11
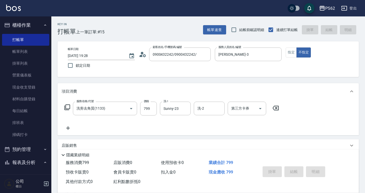
type input "2025/10/13 19:29"
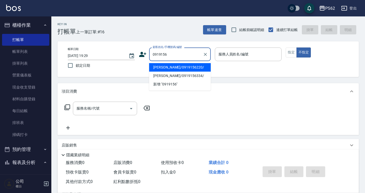
click at [178, 65] on li "謝美惠/0919156220/" at bounding box center [180, 67] width 62 height 8
type input "謝美惠/0919156220/"
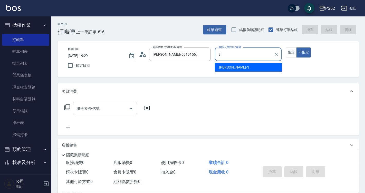
type input "Tina-3"
type button "false"
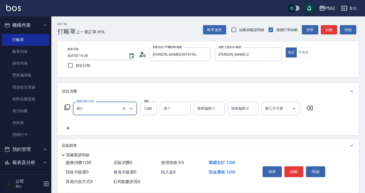
type input "一般染髮(401)"
type input "2800"
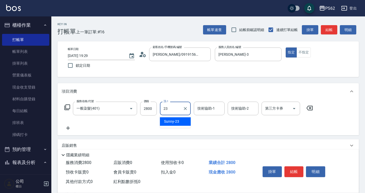
type input "Sunny-23"
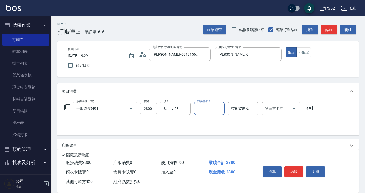
click at [293, 168] on button "結帳" at bounding box center [293, 171] width 19 height 11
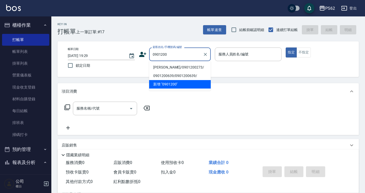
click at [178, 67] on li "謝元浩/0901200273/" at bounding box center [180, 67] width 62 height 8
type input "謝元浩/0901200273/"
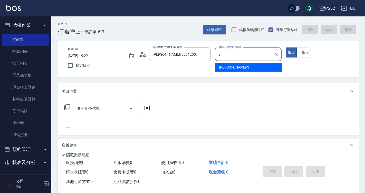
type input "Tina-3"
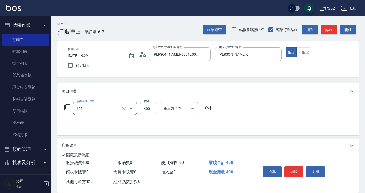
type input "A級單剪400(105)"
click at [293, 164] on div "掛單 結帳 明細" at bounding box center [293, 172] width 67 height 16
click at [294, 167] on button "結帳" at bounding box center [293, 171] width 19 height 11
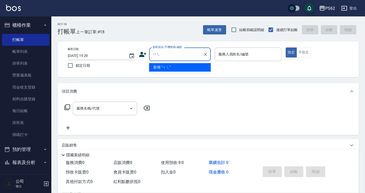
type input "妹"
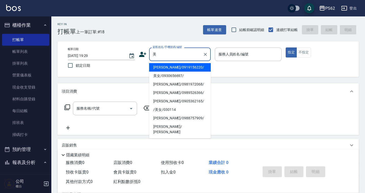
click at [179, 73] on li "美女/0930656697/" at bounding box center [180, 76] width 62 height 8
type input "美女/0930656697/"
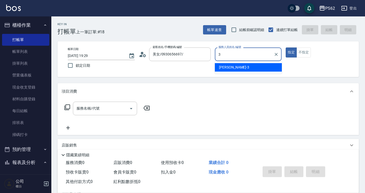
type input "Tina-3"
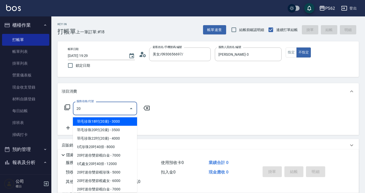
type input "2"
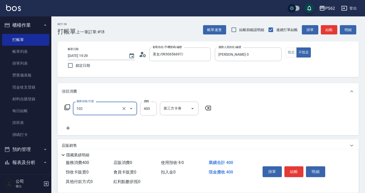
type input "精油洗髮(102)"
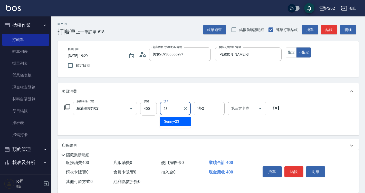
type input "Sunny-23"
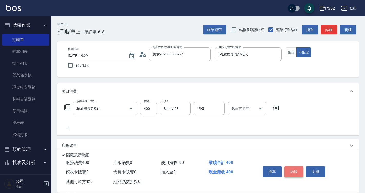
click at [290, 168] on button "結帳" at bounding box center [293, 171] width 19 height 11
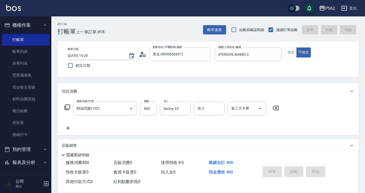
type input "2025/10/13 19:30"
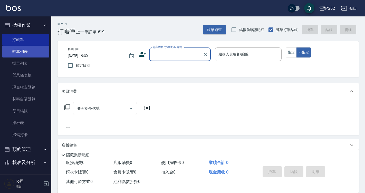
click at [23, 55] on link "帳單列表" at bounding box center [25, 52] width 47 height 12
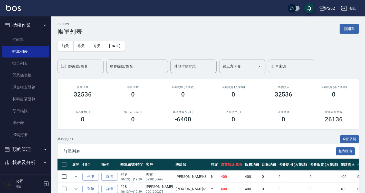
click at [85, 64] on input "設計師編號/姓名" at bounding box center [81, 66] width 42 height 9
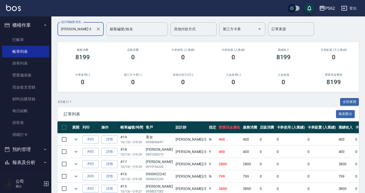
scroll to position [63, 0]
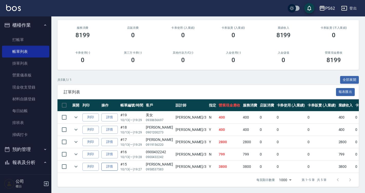
type input "Tina-3"
click at [111, 163] on link "詳情" at bounding box center [109, 167] width 16 height 8
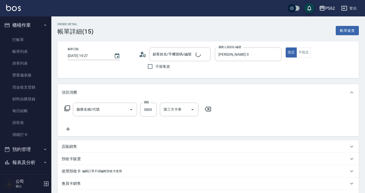
type input "2025/10/13 19:27"
type input "Tina-3"
type input "蔡宇捷/0958537583/"
type input "旗艦離子(805)"
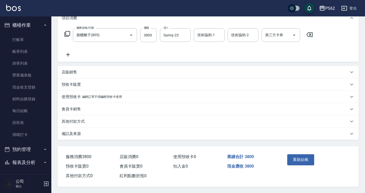
scroll to position [77, 0]
click at [76, 120] on p "其他付款方式" at bounding box center [73, 121] width 23 height 5
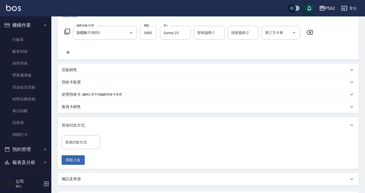
scroll to position [124, 0]
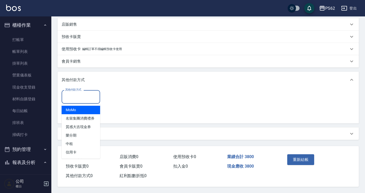
click at [82, 95] on input "其他付款方式" at bounding box center [81, 96] width 34 height 9
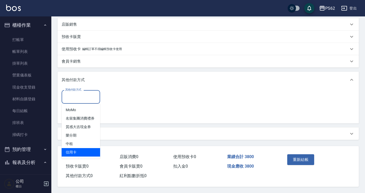
click at [82, 148] on span "信用卡" at bounding box center [81, 152] width 38 height 8
type input "信用卡"
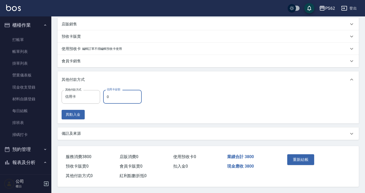
click at [118, 94] on input "0" at bounding box center [122, 97] width 38 height 14
type input "3800"
click at [302, 160] on button "重新結帳" at bounding box center [300, 159] width 27 height 11
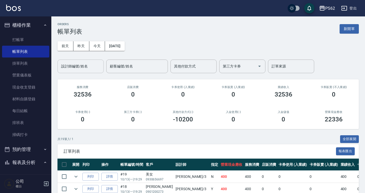
click at [82, 61] on div "設計師編號/姓名" at bounding box center [80, 67] width 46 height 14
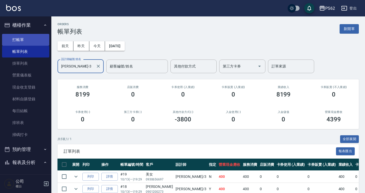
type input "Tina-3"
drag, startPoint x: 19, startPoint y: 40, endPoint x: 31, endPoint y: 40, distance: 12.3
click at [20, 40] on link "打帳單" at bounding box center [25, 40] width 47 height 12
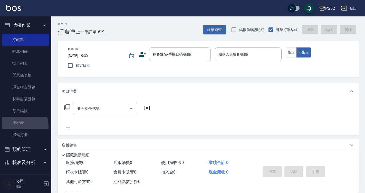
drag, startPoint x: 16, startPoint y: 126, endPoint x: 175, endPoint y: 69, distance: 169.4
click at [16, 127] on link "排班表" at bounding box center [25, 123] width 47 height 12
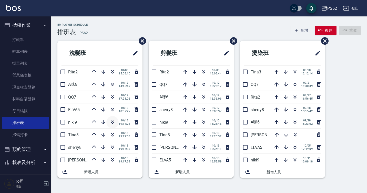
click at [113, 122] on icon "button" at bounding box center [113, 122] width 6 height 6
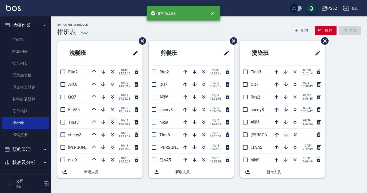
click at [111, 120] on icon "button" at bounding box center [113, 122] width 6 height 6
click at [112, 123] on icon "button" at bounding box center [112, 123] width 3 height 2
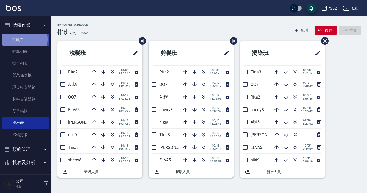
click at [19, 39] on link "打帳單" at bounding box center [25, 40] width 47 height 12
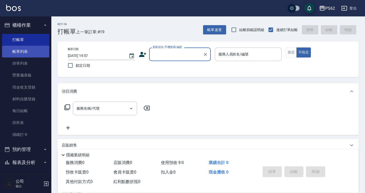
click at [5, 51] on link "帳單列表" at bounding box center [25, 52] width 47 height 12
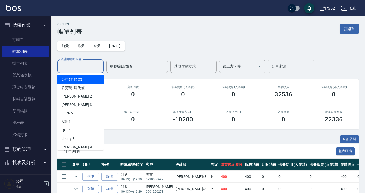
click at [87, 63] on input "設計師編號/姓名" at bounding box center [81, 66] width 42 height 9
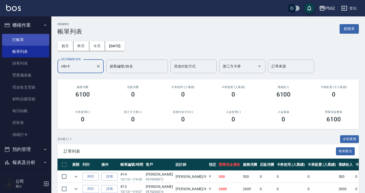
type input "niki-9"
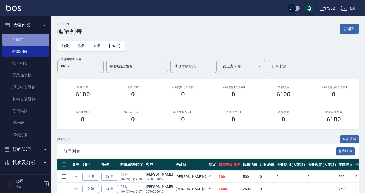
click at [34, 41] on link "打帳單" at bounding box center [25, 40] width 47 height 12
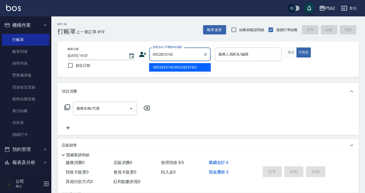
type input "0922825742/0922825742/"
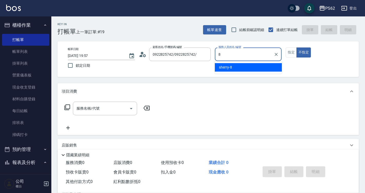
type input "sherry-8"
type button "false"
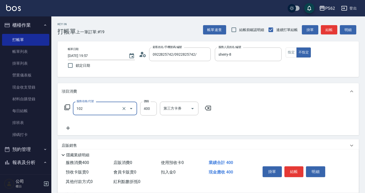
type input "精油洗髮(102)"
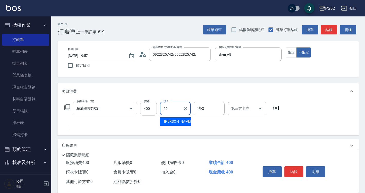
type input "佩佩-20"
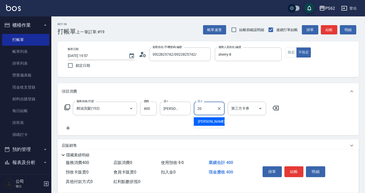
type input "佩佩-20"
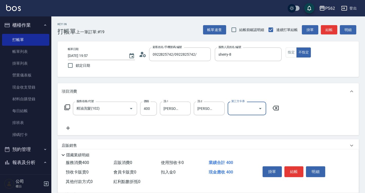
click at [297, 168] on button "結帳" at bounding box center [293, 171] width 19 height 11
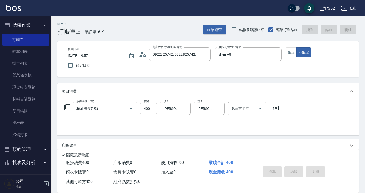
type input "2025/10/13 20:04"
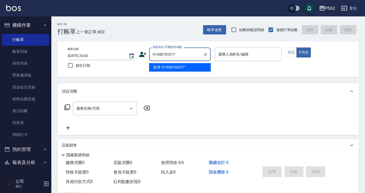
type input "01908793577"
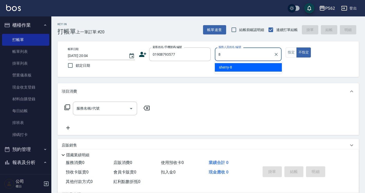
type input "sherry-8"
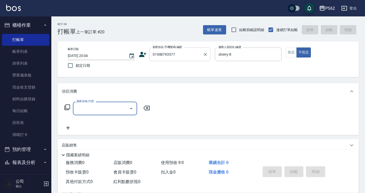
click at [157, 53] on input "01908793577" at bounding box center [175, 54] width 49 height 9
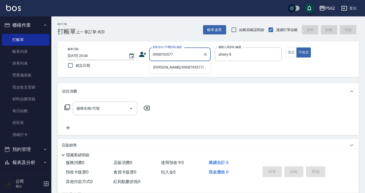
type input "吳優/0908793577/"
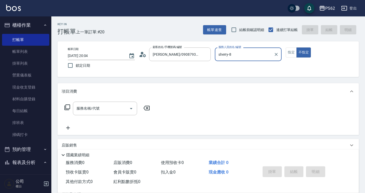
click at [296, 47] on button "不指定" at bounding box center [303, 52] width 14 height 10
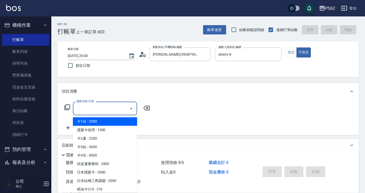
click at [121, 109] on input "服務名稱/代號" at bounding box center [101, 108] width 52 height 9
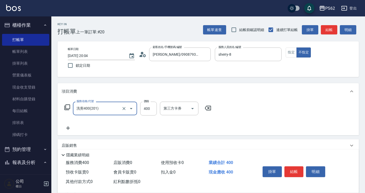
type input "洗剪400(201)"
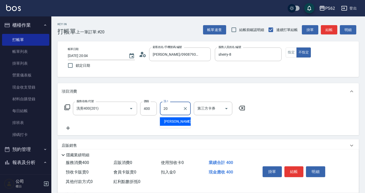
type input "佩佩-20"
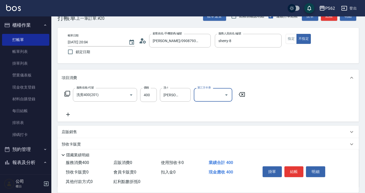
scroll to position [26, 0]
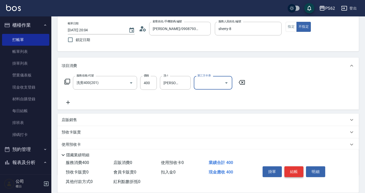
click at [298, 171] on button "結帳" at bounding box center [293, 171] width 19 height 11
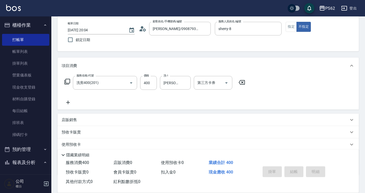
type input "2025/10/13 20:05"
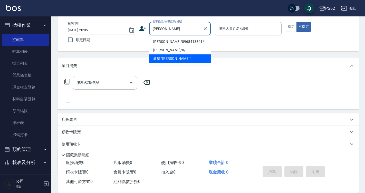
type input "李筱涵/0968413341/"
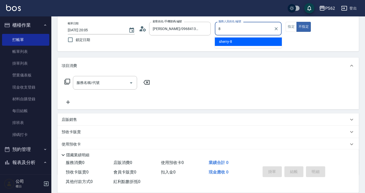
type input "sherry-8"
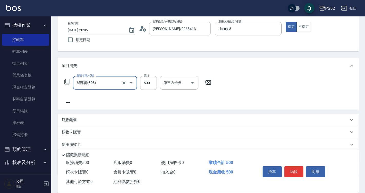
type input "局部燙(303)"
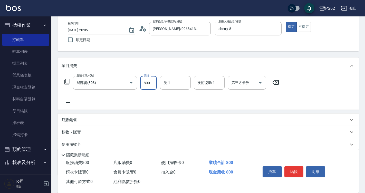
type input "800"
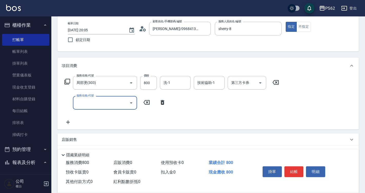
click at [170, 81] on div "洗-1 洗-1" at bounding box center [175, 83] width 31 height 14
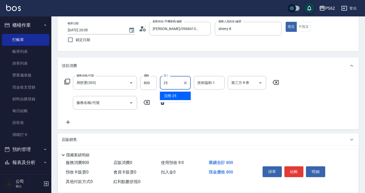
type input "浣熊-25"
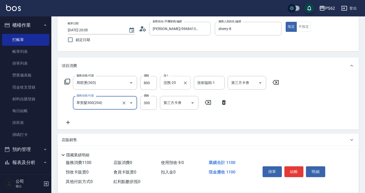
type input "單剪髮300(204)"
click at [291, 166] on button "結帳" at bounding box center [293, 171] width 19 height 11
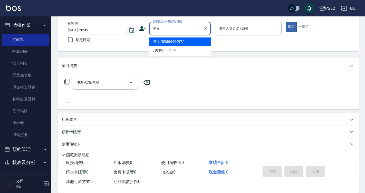
type input "美女"
click at [286, 22] on button "指定" at bounding box center [291, 27] width 11 height 10
type button "true"
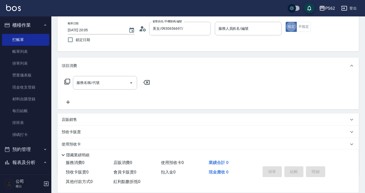
type input "/美女/030114"
click at [262, 31] on input "服務人員姓名/編號" at bounding box center [248, 28] width 62 height 9
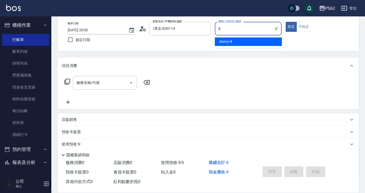
type input "sherry-8"
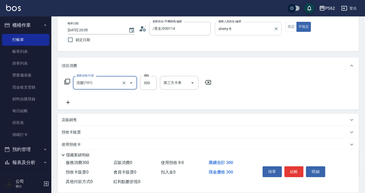
type input "洗髮(101)"
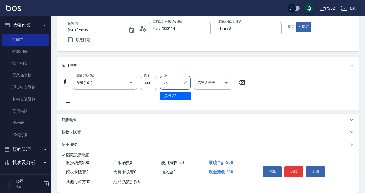
type input "浣熊-25"
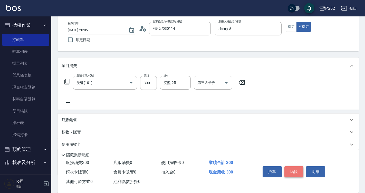
drag, startPoint x: 292, startPoint y: 169, endPoint x: 254, endPoint y: 140, distance: 48.0
click at [292, 169] on button "結帳" at bounding box center [293, 171] width 19 height 11
type input "2025/10/13 20:06"
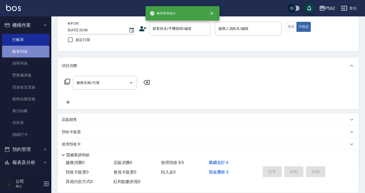
click at [28, 50] on link "帳單列表" at bounding box center [25, 52] width 47 height 12
click at [33, 50] on link "帳單列表" at bounding box center [25, 52] width 47 height 12
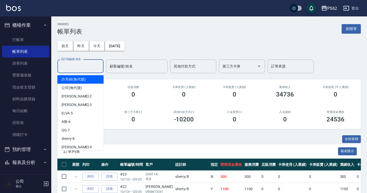
click at [78, 69] on input "設計師編號/姓名" at bounding box center [81, 66] width 42 height 9
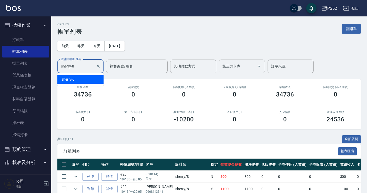
type input "sherry-8"
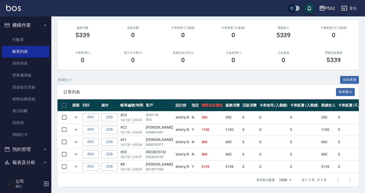
scroll to position [63, 0]
drag, startPoint x: 194, startPoint y: 162, endPoint x: 215, endPoint y: 162, distance: 20.5
click at [215, 162] on td "3139" at bounding box center [212, 167] width 24 height 12
click at [202, 161] on td "3139" at bounding box center [212, 167] width 24 height 12
drag, startPoint x: 192, startPoint y: 150, endPoint x: 209, endPoint y: 149, distance: 16.4
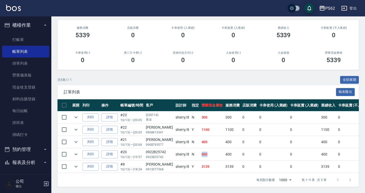
click at [209, 149] on tr "列印 詳情 #20 10/13 (一) 19:57 0922825742 0922825742 sherry /8 N 400 400 0 0 0 400 0…" at bounding box center [274, 154] width 435 height 12
drag, startPoint x: 191, startPoint y: 140, endPoint x: 205, endPoint y: 138, distance: 13.9
click at [205, 138] on tr "列印 詳情 #21 10/13 (一) 20:04 吳優 0908793577 sherry /8 N 400 400 0 0 0 400 0 0 0 0 0" at bounding box center [274, 142] width 435 height 12
drag, startPoint x: 192, startPoint y: 127, endPoint x: 210, endPoint y: 127, distance: 18.0
click at [210, 127] on td "1100" at bounding box center [212, 130] width 24 height 12
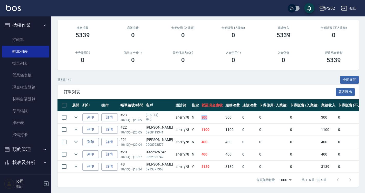
drag, startPoint x: 191, startPoint y: 117, endPoint x: 206, endPoint y: 115, distance: 15.1
click at [206, 115] on tr "列印 詳情 #23 10/13 (一) 20:05 (030114) 美女 sherry /8 N 300 300 0 0 0 300 0 0 0 0 0" at bounding box center [274, 117] width 435 height 12
click at [153, 137] on div "[PERSON_NAME]" at bounding box center [159, 139] width 27 height 5
click at [190, 114] on td "N" at bounding box center [195, 117] width 10 height 12
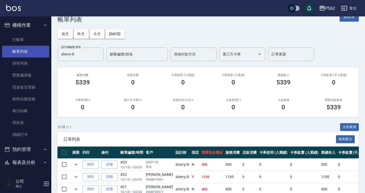
scroll to position [12, 0]
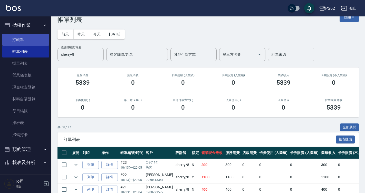
click at [34, 39] on link "打帳單" at bounding box center [25, 40] width 47 height 12
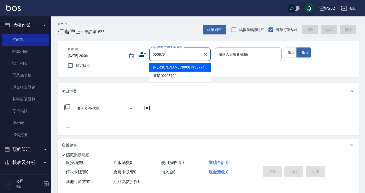
click at [181, 68] on li "吳優/0908793577/" at bounding box center [180, 67] width 62 height 8
type input "吳優/0908793577/"
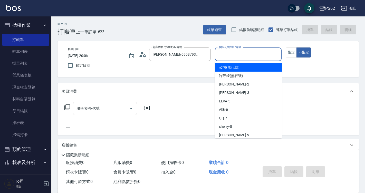
click at [239, 53] on input "服務人員姓名/編號" at bounding box center [248, 54] width 62 height 9
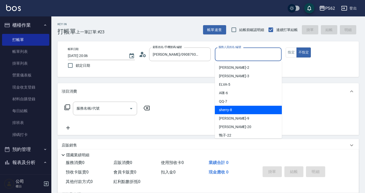
scroll to position [26, 0]
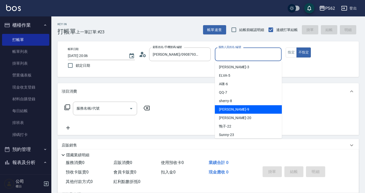
click at [237, 110] on div "niki -9" at bounding box center [248, 109] width 67 height 8
type input "niki-9"
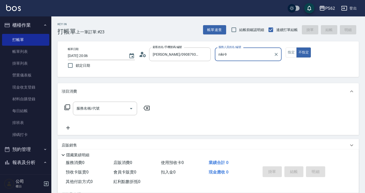
click at [81, 101] on div "服務名稱/代號 服務名稱/代號" at bounding box center [207, 117] width 301 height 35
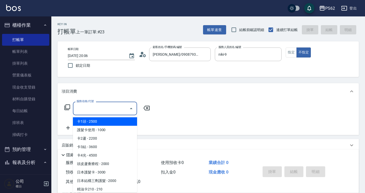
click at [83, 108] on input "服務名稱/代號" at bounding box center [101, 108] width 52 height 9
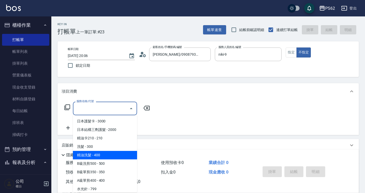
scroll to position [51, 0]
click at [92, 154] on span "精油洗髮 - 400" at bounding box center [105, 155] width 64 height 8
type input "精油洗髮(102)"
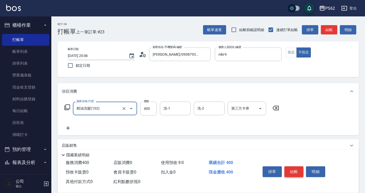
click at [292, 167] on button "結帳" at bounding box center [293, 171] width 19 height 11
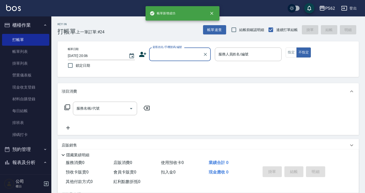
click at [174, 58] on input "顧客姓名/手機號碼/編號" at bounding box center [175, 54] width 49 height 9
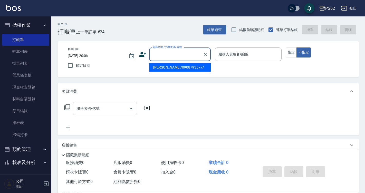
click at [172, 64] on li "吳優/0908793577/" at bounding box center [180, 67] width 62 height 8
type input "吳優/0908793577/"
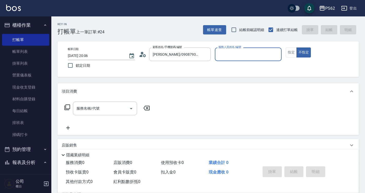
click at [234, 51] on input "服務人員姓名/編號" at bounding box center [248, 54] width 62 height 9
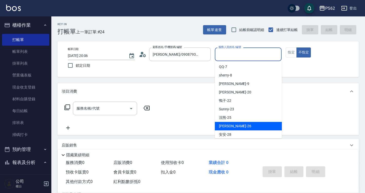
drag, startPoint x: 226, startPoint y: 126, endPoint x: 228, endPoint y: 123, distance: 3.8
click at [226, 126] on span "小欣 -26" at bounding box center [235, 125] width 32 height 5
type input "小欣-26"
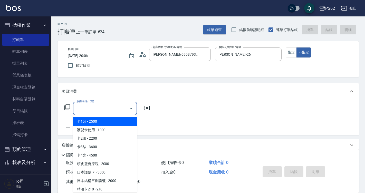
click at [112, 109] on input "服務名稱/代號" at bounding box center [101, 108] width 52 height 9
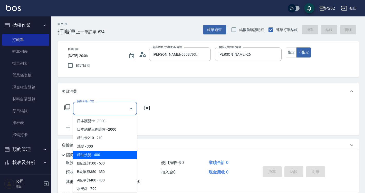
click at [94, 154] on span "精油洗髮 - 400" at bounding box center [105, 155] width 64 height 8
type input "精油洗髮(102)"
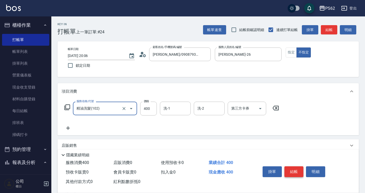
click at [294, 170] on button "結帳" at bounding box center [293, 171] width 19 height 11
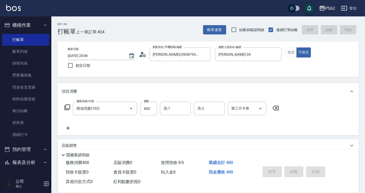
type input "2025/10/13 20:07"
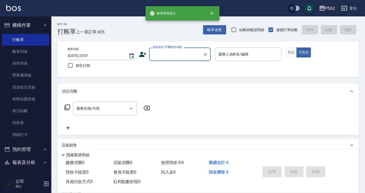
click at [166, 58] on input "顧客姓名/手機號碼/編號" at bounding box center [175, 54] width 49 height 9
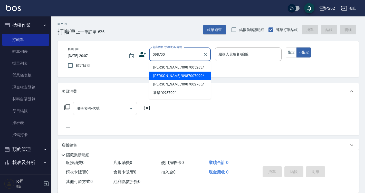
click at [158, 75] on li "鄭淑菁/0987007090/" at bounding box center [180, 76] width 62 height 8
type input "鄭淑菁/0987007090/"
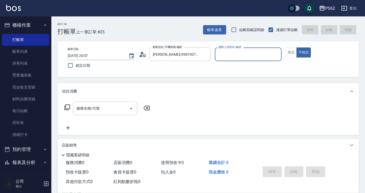
click at [261, 53] on input "服務人員姓名/編號" at bounding box center [248, 54] width 62 height 9
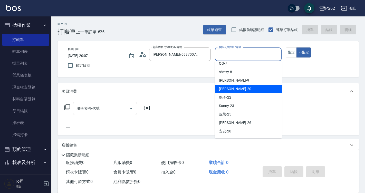
scroll to position [62, 0]
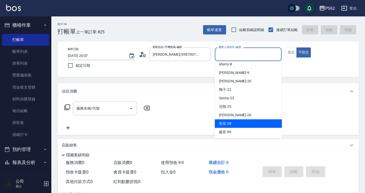
click at [237, 120] on div "安安 -28" at bounding box center [248, 123] width 67 height 8
type input "安安-28"
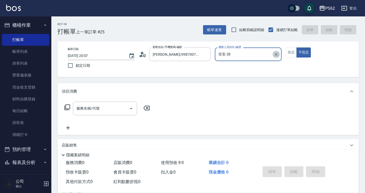
click at [277, 53] on icon "Clear" at bounding box center [276, 54] width 5 height 5
click at [247, 58] on input "服務人員姓名/編號" at bounding box center [248, 54] width 62 height 9
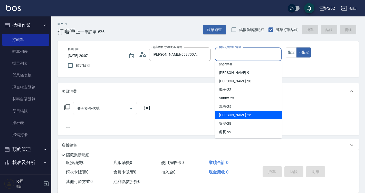
click at [233, 112] on div "小欣 -26" at bounding box center [248, 115] width 67 height 8
type input "小欣-26"
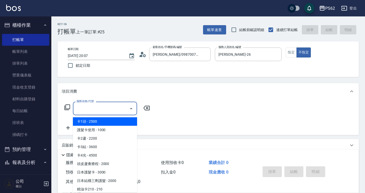
click at [114, 106] on input "服務名稱/代號" at bounding box center [101, 108] width 52 height 9
type input "ㄐ"
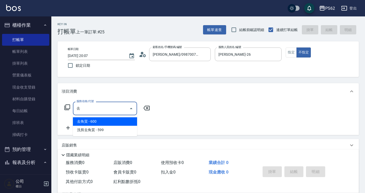
click at [103, 126] on span "洗剪去角質 - 599" at bounding box center [105, 130] width 64 height 8
type input "洗剪去角質(1133)"
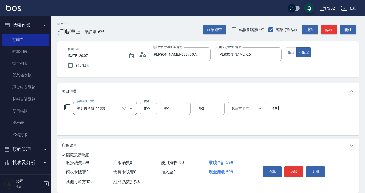
click at [130, 109] on icon "Open" at bounding box center [131, 108] width 6 height 6
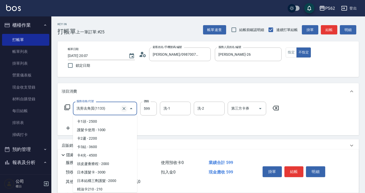
scroll to position [1754, 0]
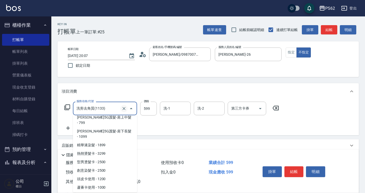
click at [123, 111] on icon "Clear" at bounding box center [123, 108] width 5 height 5
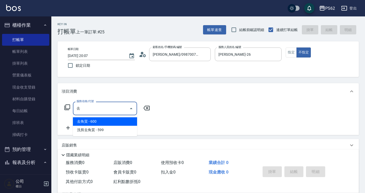
click at [109, 121] on span "去角質 - 600" at bounding box center [105, 121] width 64 height 8
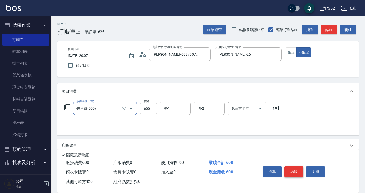
type input "去角質(555)"
click at [291, 167] on button "結帳" at bounding box center [293, 171] width 19 height 11
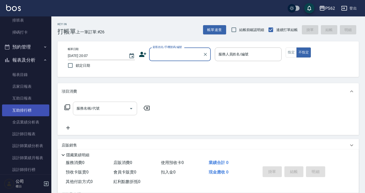
scroll to position [103, 0]
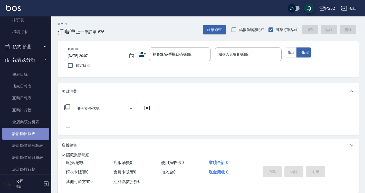
click at [35, 130] on link "設計師日報表" at bounding box center [25, 134] width 47 height 12
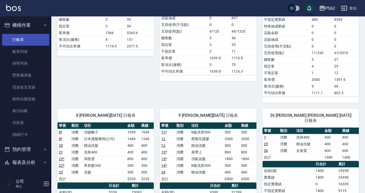
scroll to position [154, 0]
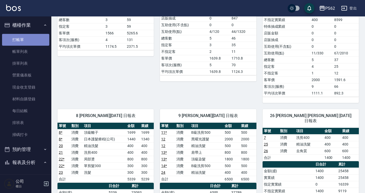
click at [37, 40] on link "打帳單" at bounding box center [25, 40] width 47 height 12
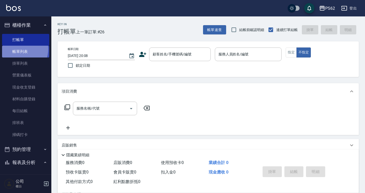
click at [18, 49] on link "帳單列表" at bounding box center [25, 52] width 47 height 12
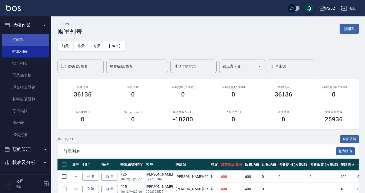
click at [22, 41] on link "打帳單" at bounding box center [25, 40] width 47 height 12
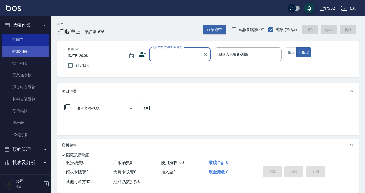
click at [21, 52] on link "帳單列表" at bounding box center [25, 52] width 47 height 12
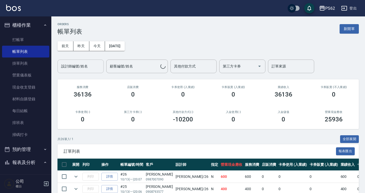
click at [95, 68] on input "設計師編號/姓名" at bounding box center [81, 66] width 42 height 9
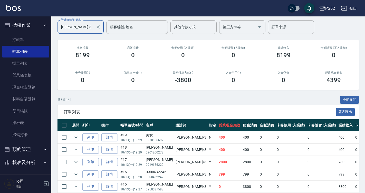
scroll to position [63, 0]
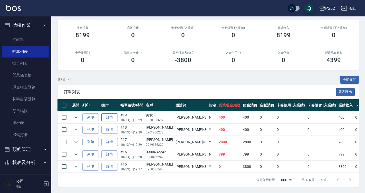
type input "Tina-3"
click at [114, 114] on link "詳情" at bounding box center [109, 117] width 16 height 8
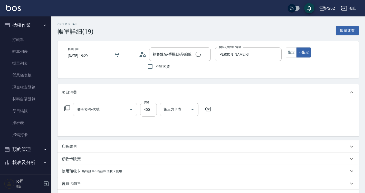
type input "2025/10/13 19:29"
type input "Tina-3"
type input "美女/0930656697/"
type input "精油洗髮(102)"
click at [67, 130] on icon at bounding box center [68, 129] width 13 height 6
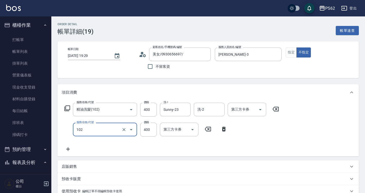
type input "精油洗髮(102)"
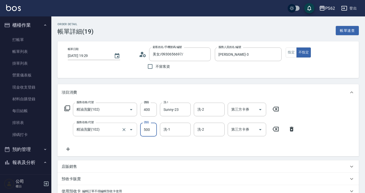
type input "500"
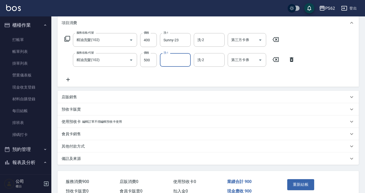
scroll to position [77, 0]
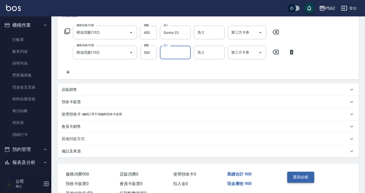
click at [303, 178] on button "重新結帳" at bounding box center [300, 177] width 27 height 11
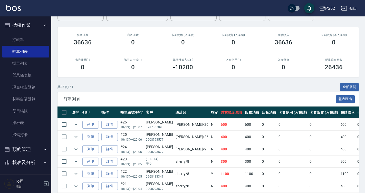
scroll to position [103, 0]
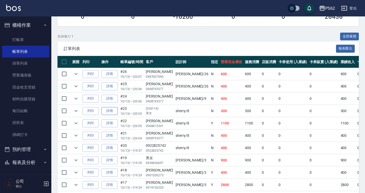
click at [112, 110] on link "詳情" at bounding box center [109, 111] width 16 height 8
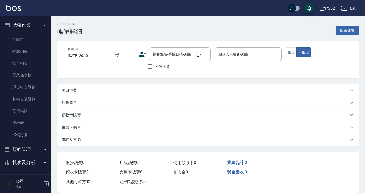
type input "2025/10/13 20:05"
type input "sherry-8"
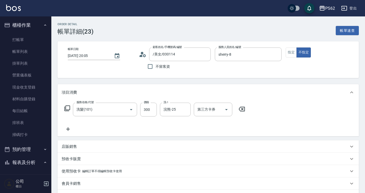
click at [68, 125] on div "服務名稱/代號 洗髮(101) 服務名稱/代號 價格 300 價格 洗-1 浣熊-25 洗-1 第三方卡券 第三方卡券" at bounding box center [155, 118] width 187 height 30
click at [69, 128] on icon at bounding box center [68, 129] width 13 height 6
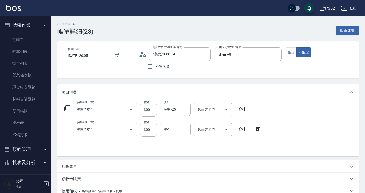
click at [257, 129] on icon at bounding box center [258, 129] width 4 height 5
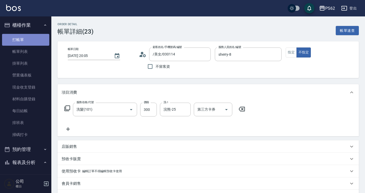
click at [33, 39] on link "打帳單" at bounding box center [25, 40] width 47 height 12
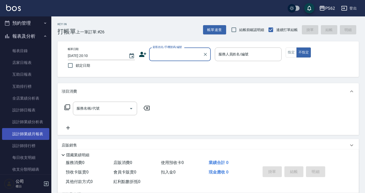
scroll to position [128, 0]
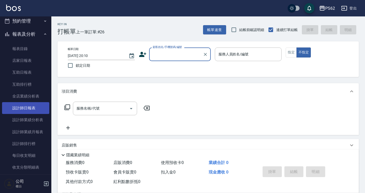
click at [39, 103] on link "設計師日報表" at bounding box center [25, 108] width 47 height 12
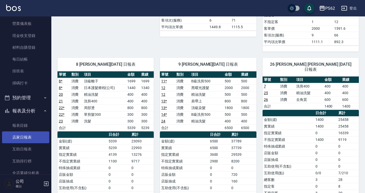
scroll to position [51, 0]
click at [28, 141] on link "店家日報表" at bounding box center [25, 138] width 47 height 12
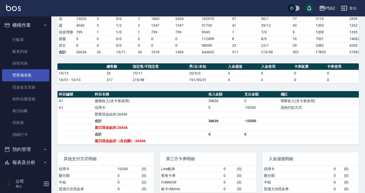
scroll to position [77, 0]
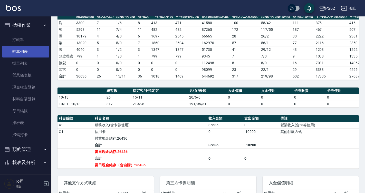
click at [32, 51] on link "帳單列表" at bounding box center [25, 52] width 47 height 12
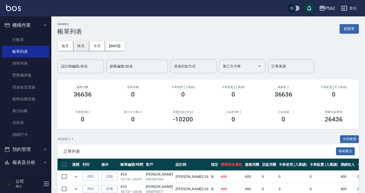
click at [84, 49] on button "昨天" at bounding box center [81, 45] width 16 height 9
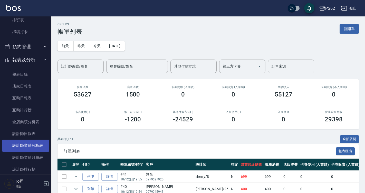
scroll to position [154, 0]
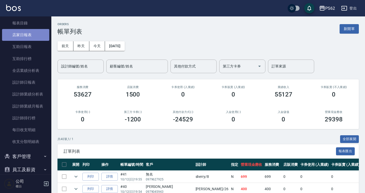
click at [36, 32] on link "店家日報表" at bounding box center [25, 35] width 47 height 12
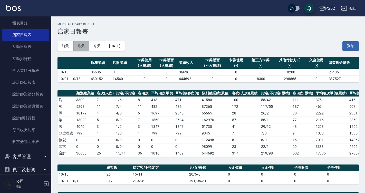
click at [85, 46] on button "昨天" at bounding box center [81, 45] width 16 height 9
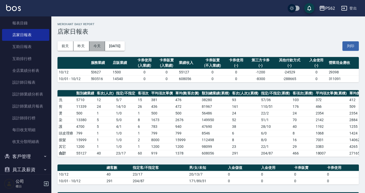
click at [95, 46] on button "今天" at bounding box center [97, 45] width 16 height 9
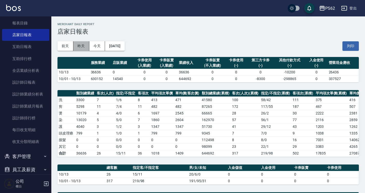
click at [86, 43] on button "昨天" at bounding box center [81, 45] width 16 height 9
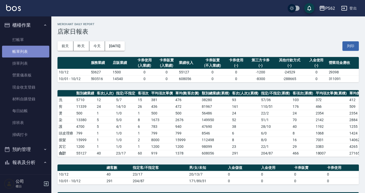
drag, startPoint x: 35, startPoint y: 50, endPoint x: 42, endPoint y: 70, distance: 21.6
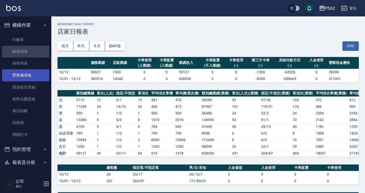
click at [35, 50] on link "帳單列表" at bounding box center [25, 52] width 47 height 12
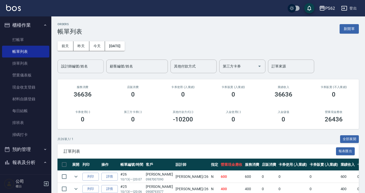
click at [82, 66] on input "設計師編號/姓名" at bounding box center [81, 66] width 42 height 9
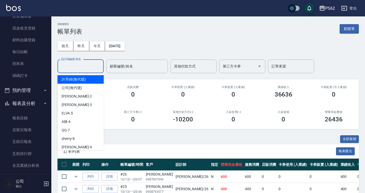
scroll to position [103, 0]
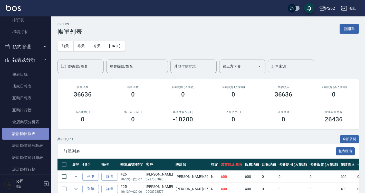
click at [39, 129] on link "設計師日報表" at bounding box center [25, 134] width 47 height 12
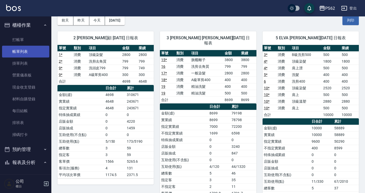
click at [26, 53] on link "帳單列表" at bounding box center [25, 52] width 47 height 12
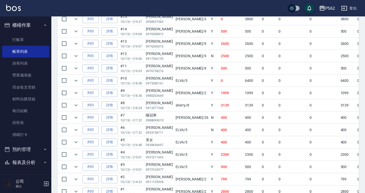
scroll to position [307, 0]
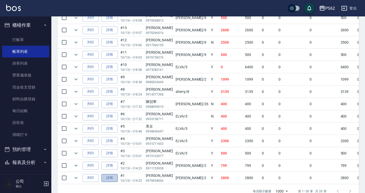
click at [109, 181] on link "詳情" at bounding box center [109, 178] width 16 height 8
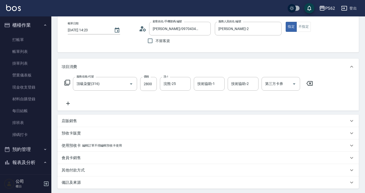
scroll to position [77, 0]
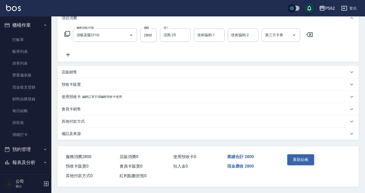
click at [75, 122] on div "其他付款方式" at bounding box center [207, 121] width 301 height 12
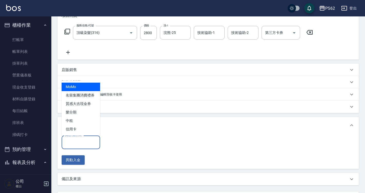
click at [75, 143] on input "其他付款方式" at bounding box center [81, 142] width 34 height 9
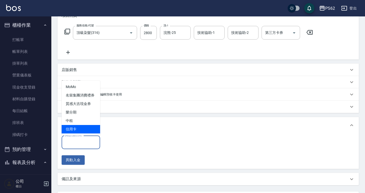
click at [82, 131] on span "信用卡" at bounding box center [81, 129] width 38 height 8
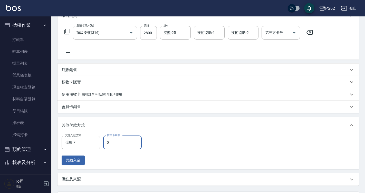
click at [117, 142] on input "0" at bounding box center [122, 142] width 38 height 14
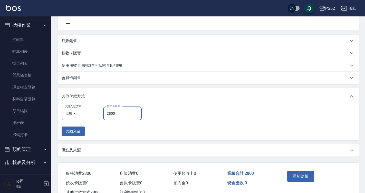
scroll to position [125, 0]
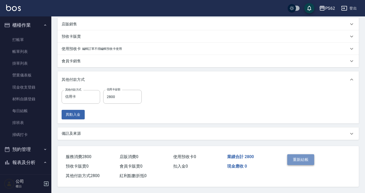
click at [301, 154] on button "重新結帳" at bounding box center [300, 159] width 27 height 11
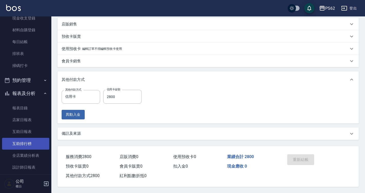
scroll to position [77, 0]
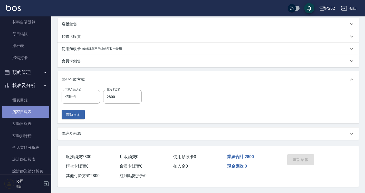
click at [32, 113] on link "店家日報表" at bounding box center [25, 112] width 47 height 12
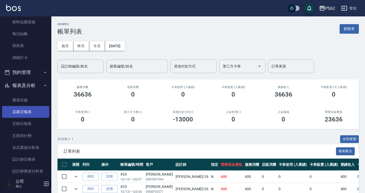
click at [30, 111] on link "店家日報表" at bounding box center [25, 112] width 47 height 12
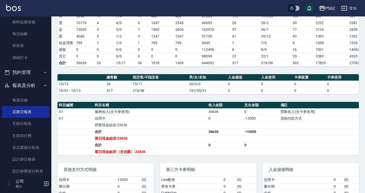
scroll to position [130, 0]
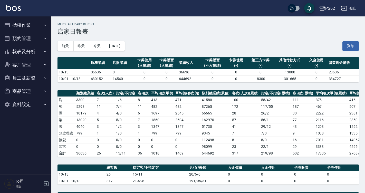
click at [27, 24] on button "櫃檯作業" at bounding box center [25, 24] width 47 height 13
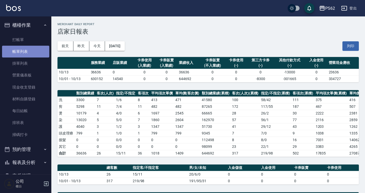
click at [31, 48] on link "帳單列表" at bounding box center [25, 52] width 47 height 12
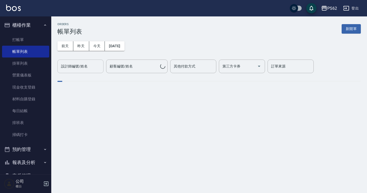
click at [73, 41] on button "昨天" at bounding box center [81, 45] width 16 height 9
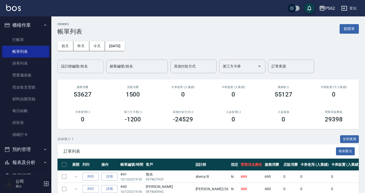
click at [81, 66] on div "設計師編號/姓名 設計師編號/姓名" at bounding box center [80, 67] width 46 height 14
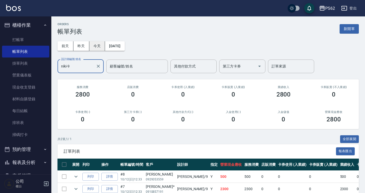
type input "niki-9"
click at [94, 48] on button "今天" at bounding box center [97, 45] width 16 height 9
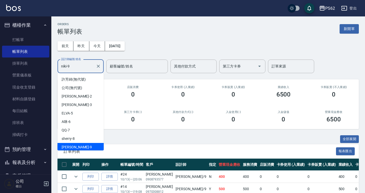
scroll to position [1, 0]
drag, startPoint x: 87, startPoint y: 64, endPoint x: 54, endPoint y: 67, distance: 33.5
click at [54, 67] on div "ORDERS 帳單列表 新開單 前天 昨天 今天 2025/10/13 設計師編號/姓名 niki-9 設計師編號/姓名 顧客編號/姓名 顧客編號/姓名 其他…" at bounding box center [208, 134] width 314 height 236
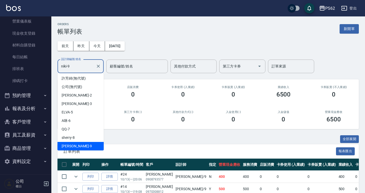
click at [33, 111] on button "報表及分析" at bounding box center [25, 108] width 47 height 13
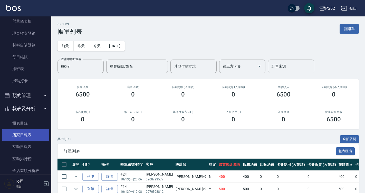
click at [35, 139] on link "店家日報表" at bounding box center [25, 135] width 47 height 12
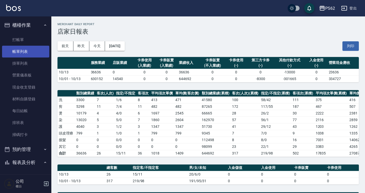
click at [27, 51] on link "帳單列表" at bounding box center [25, 52] width 47 height 12
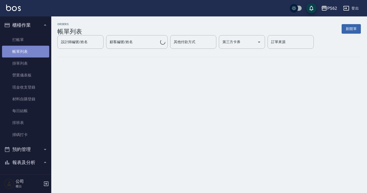
click at [33, 54] on link "帳單列表" at bounding box center [25, 52] width 47 height 12
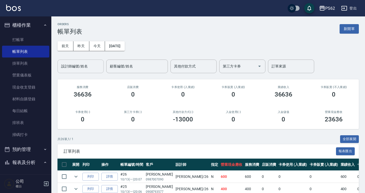
click at [87, 69] on input "設計師編號/姓名" at bounding box center [81, 66] width 42 height 9
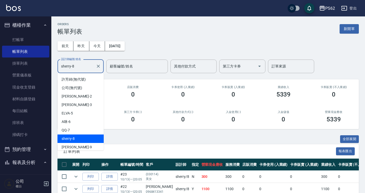
drag, startPoint x: 83, startPoint y: 67, endPoint x: 57, endPoint y: 67, distance: 26.2
click at [57, 67] on div "ORDERS 帳單列表 新開單 前天 昨天 今天 2025/10/13 設計師編號/姓名 sherry-8 設計師編號/姓名 顧客編號/姓名 顧客編號/姓名 …" at bounding box center [208, 134] width 314 height 236
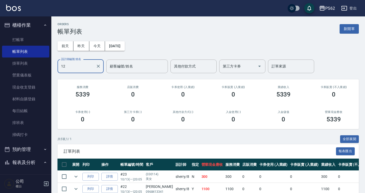
type input "1"
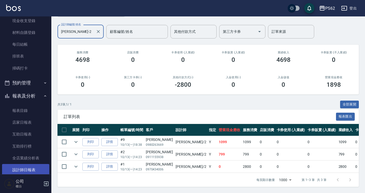
scroll to position [103, 0]
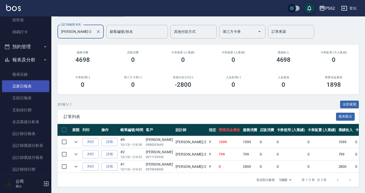
type input "Rita-2"
click at [25, 85] on link "店家日報表" at bounding box center [25, 86] width 47 height 12
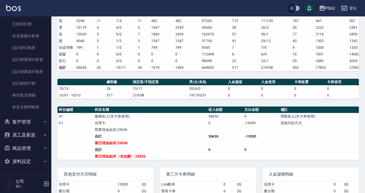
scroll to position [130, 0]
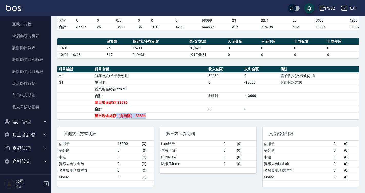
drag, startPoint x: 178, startPoint y: 115, endPoint x: 118, endPoint y: 118, distance: 60.8
click at [118, 118] on td "當日現金結存（含自購）:23636" at bounding box center [149, 115] width 113 height 7
click at [207, 125] on div "第三方卡券明細 Line酷券 0 ( 0 ) 舊有卡券 0 ( 0 ) FUNNOW 0 ( 0 ) 歐卡/Momo 0 ( 0 )" at bounding box center [205, 154] width 102 height 66
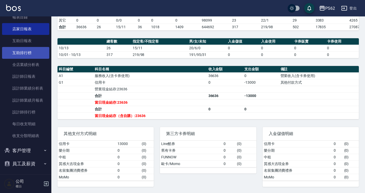
scroll to position [86, 0]
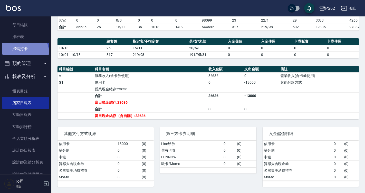
click at [18, 54] on link "掃碼打卡" at bounding box center [25, 49] width 47 height 12
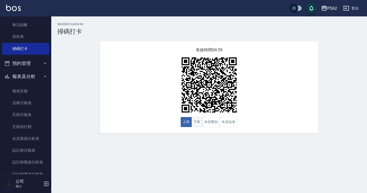
click at [201, 124] on button "下班" at bounding box center [197, 122] width 11 height 10
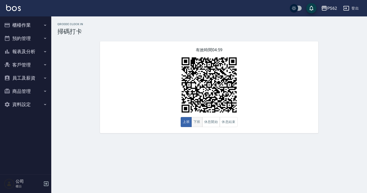
click at [198, 126] on button "下班" at bounding box center [197, 122] width 11 height 10
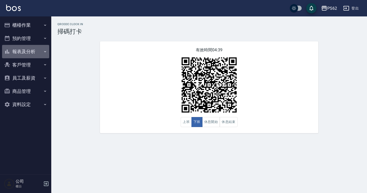
click at [20, 50] on button "報表及分析" at bounding box center [25, 51] width 47 height 13
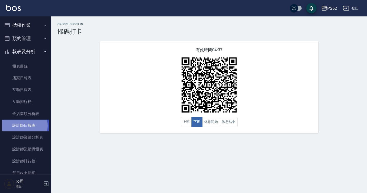
click at [22, 126] on link "設計師日報表" at bounding box center [25, 126] width 47 height 12
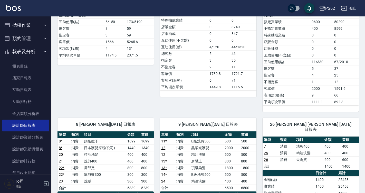
scroll to position [231, 0]
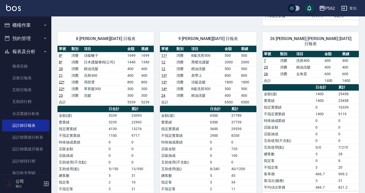
click at [31, 20] on button "櫃檯作業" at bounding box center [25, 24] width 47 height 13
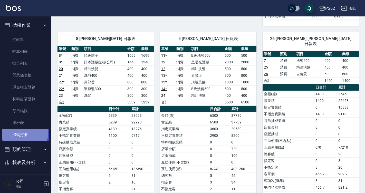
click at [20, 133] on link "掃碼打卡" at bounding box center [25, 135] width 47 height 12
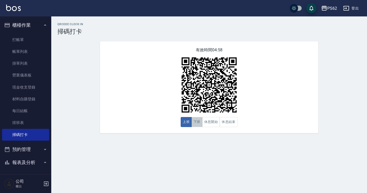
click at [199, 120] on button "下班" at bounding box center [197, 122] width 11 height 10
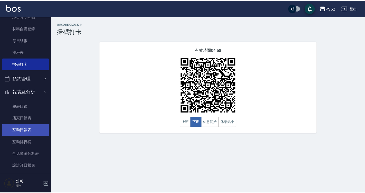
scroll to position [77, 0]
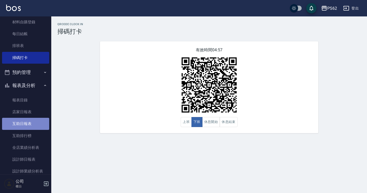
click at [33, 120] on link "互助日報表" at bounding box center [25, 124] width 47 height 12
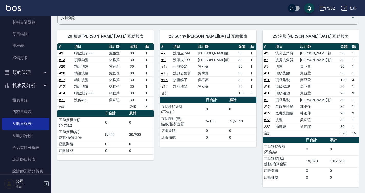
scroll to position [46, 0]
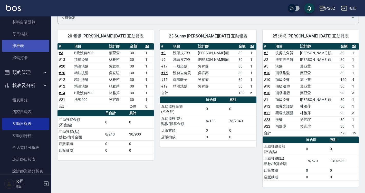
click at [40, 47] on link "排班表" at bounding box center [25, 46] width 47 height 12
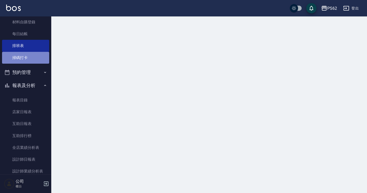
click at [33, 54] on link "掃碼打卡" at bounding box center [25, 58] width 47 height 12
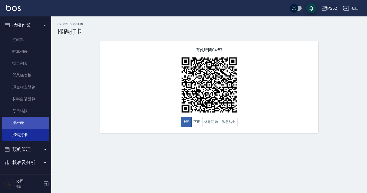
click at [35, 124] on link "排班表" at bounding box center [25, 123] width 47 height 12
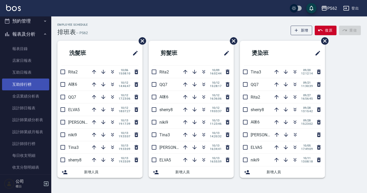
scroll to position [77, 0]
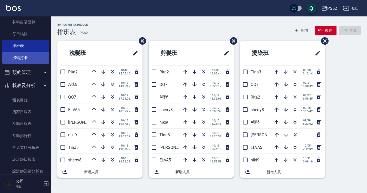
click at [31, 60] on link "掃碼打卡" at bounding box center [25, 58] width 47 height 12
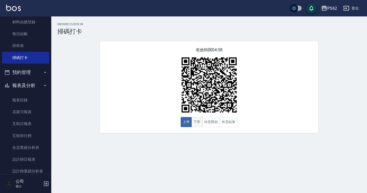
click at [200, 123] on button "下班" at bounding box center [197, 122] width 11 height 10
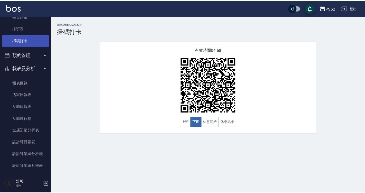
scroll to position [103, 0]
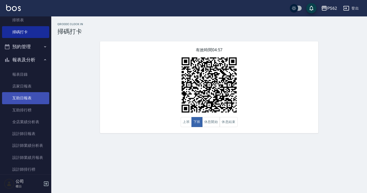
click at [32, 97] on link "互助日報表" at bounding box center [25, 98] width 47 height 12
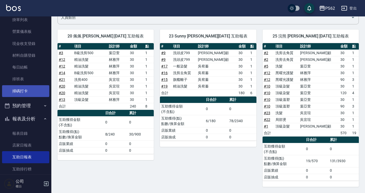
scroll to position [77, 0]
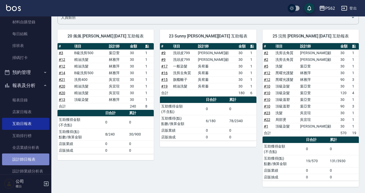
click at [30, 157] on link "設計師日報表" at bounding box center [25, 159] width 47 height 12
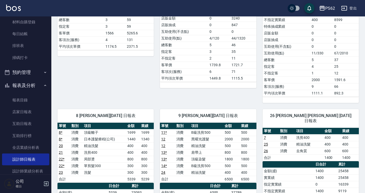
scroll to position [231, 0]
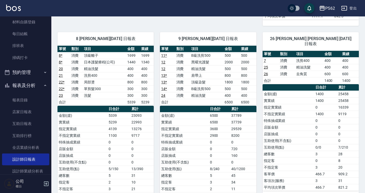
click at [60, 60] on link "8 *" at bounding box center [61, 62] width 4 height 4
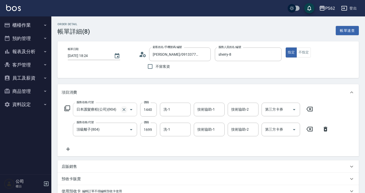
click at [121, 109] on button "Clear" at bounding box center [123, 109] width 7 height 7
click at [120, 108] on input "服務名稱/代號" at bounding box center [97, 109] width 45 height 9
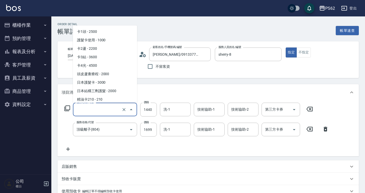
scroll to position [1432, 0]
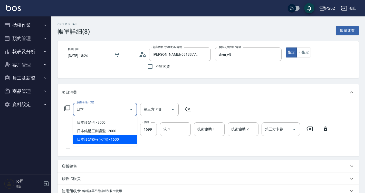
type input "日"
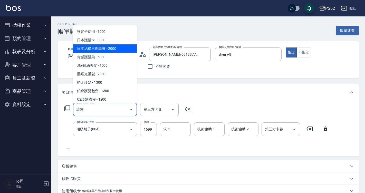
type input "日本結構三劑護髮(042)"
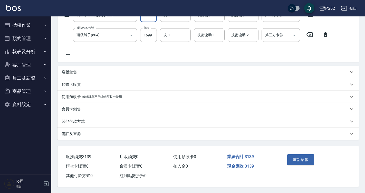
scroll to position [97, 0]
type input "1440"
click at [306, 159] on button "重新結帳" at bounding box center [300, 159] width 27 height 11
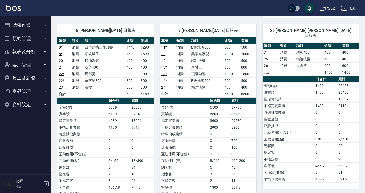
scroll to position [231, 0]
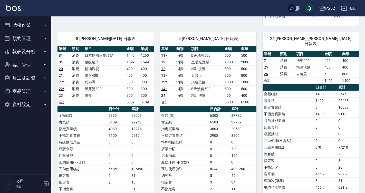
click at [62, 55] on link "8 *" at bounding box center [61, 55] width 4 height 4
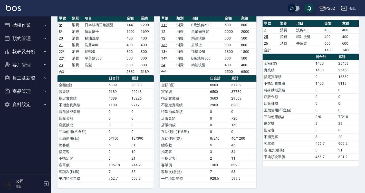
scroll to position [263, 0]
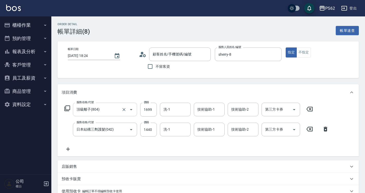
type input "[PERSON_NAME]/0913377368/"
click at [123, 127] on icon "Clear" at bounding box center [123, 129] width 5 height 5
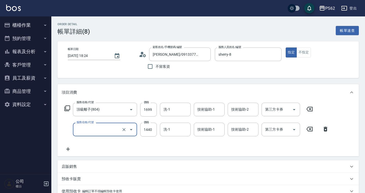
click at [128, 130] on icon "Open" at bounding box center [131, 130] width 6 height 6
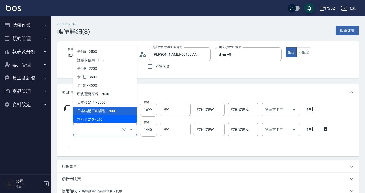
click at [134, 130] on icon "Close" at bounding box center [131, 130] width 6 height 6
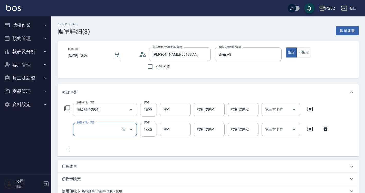
click at [133, 130] on icon "Open" at bounding box center [131, 130] width 6 height 6
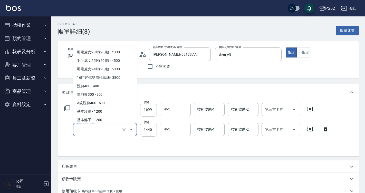
scroll to position [462, 0]
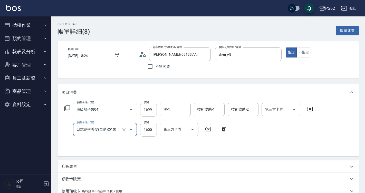
type input "日式結構護髮(自購)(510)"
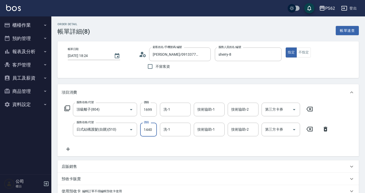
type input "1440"
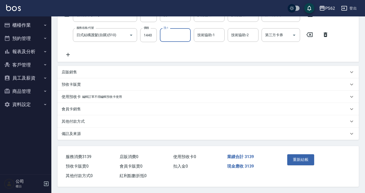
scroll to position [97, 0]
click at [298, 154] on button "重新結帳" at bounding box center [300, 159] width 27 height 11
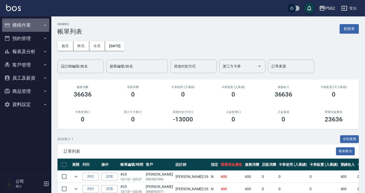
click at [31, 26] on button "櫃檯作業" at bounding box center [25, 24] width 47 height 13
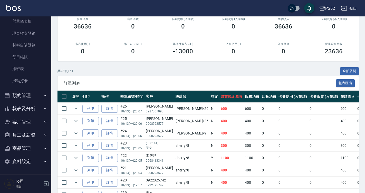
scroll to position [77, 0]
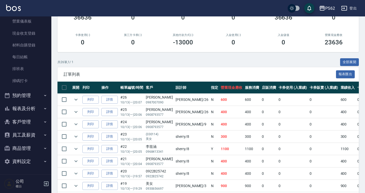
click at [30, 113] on button "報表及分析" at bounding box center [25, 108] width 47 height 13
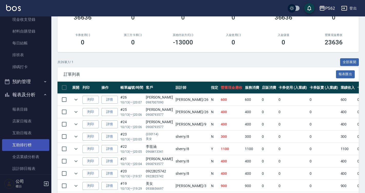
scroll to position [80, 0]
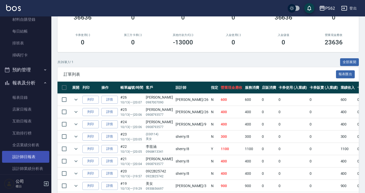
click at [32, 152] on link "設計師日報表" at bounding box center [25, 157] width 47 height 12
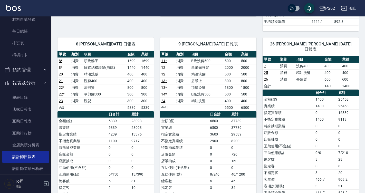
scroll to position [237, 0]
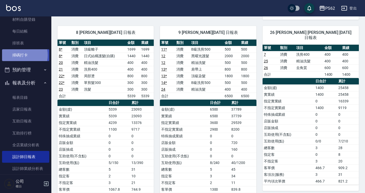
click at [19, 55] on link "掃碼打卡" at bounding box center [25, 55] width 47 height 12
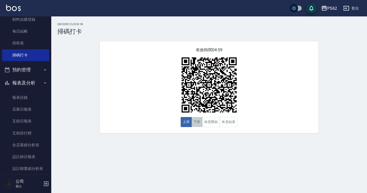
click at [199, 125] on button "下班" at bounding box center [197, 122] width 11 height 10
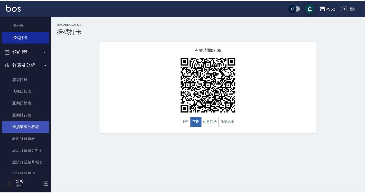
scroll to position [105, 0]
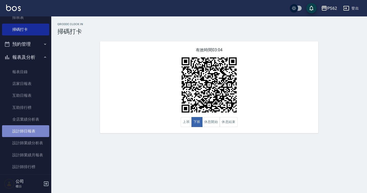
click at [31, 128] on link "設計師日報表" at bounding box center [25, 131] width 47 height 12
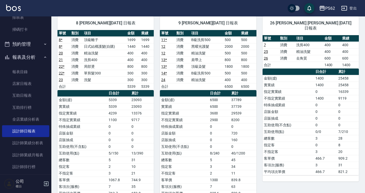
scroll to position [257, 0]
